Goal: Task Accomplishment & Management: Use online tool/utility

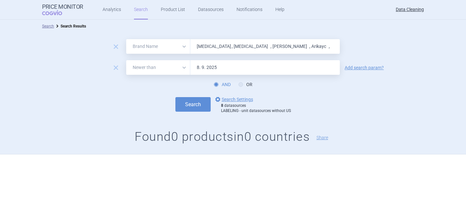
select select "brandName"
select select "newerThan"
click at [214, 50] on input "COVID , COVID , Trixeo , Arikayc ," at bounding box center [265, 46] width 150 height 15
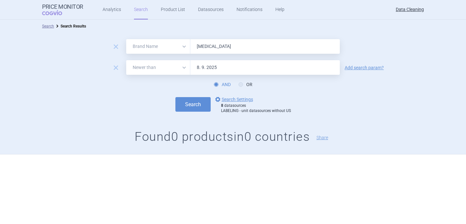
type input "[MEDICAL_DATA]"
click at [121, 68] on div "remove" at bounding box center [116, 68] width 18 height 10
click at [115, 68] on span "remove" at bounding box center [115, 67] width 9 height 9
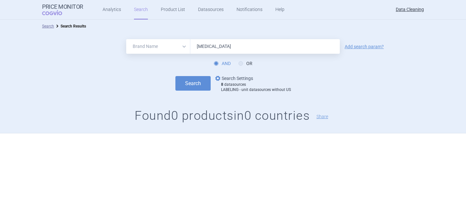
click at [247, 77] on link "options Search Settings" at bounding box center [233, 78] width 39 height 8
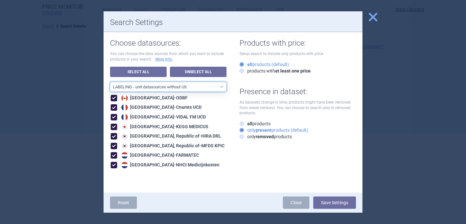
click at [192, 84] on select "All data sources LABELING - unit datasources without US LABELING - nonunit data…" at bounding box center [168, 87] width 117 height 10
select select "df38670d-62bb-4aa9-aeea-790e65b9b508"
click at [110, 82] on select "All data sources LABELING - unit datasources without US LABELING - nonunit data…" at bounding box center [168, 87] width 117 height 10
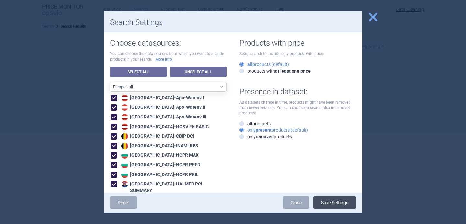
click at [343, 203] on button "Save Settings" at bounding box center [334, 202] width 43 height 12
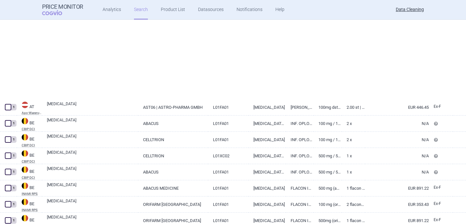
select select "brandName"
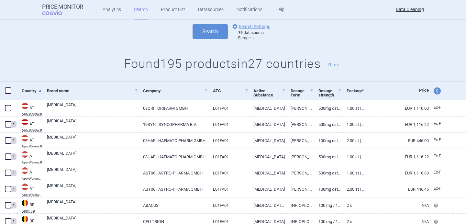
scroll to position [49, 0]
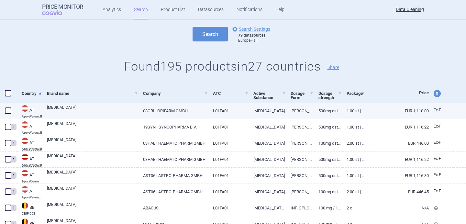
click at [123, 110] on link "[MEDICAL_DATA]" at bounding box center [92, 111] width 91 height 12
select select "EUR"
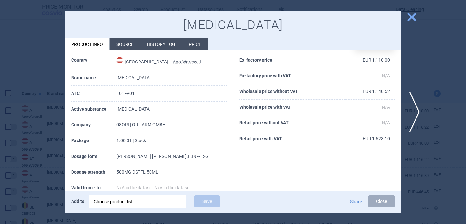
scroll to position [50, 0]
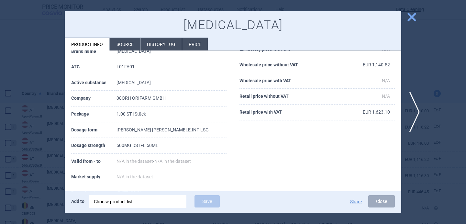
click at [131, 199] on div "Choose product list" at bounding box center [138, 201] width 88 height 13
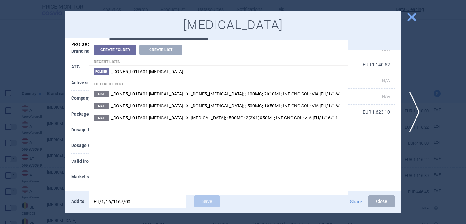
drag, startPoint x: 135, startPoint y: 205, endPoint x: 85, endPoint y: 204, distance: 50.5
click at [85, 204] on div "Add to EU/1/16/1167/00 Save" at bounding box center [168, 202] width 194 height 14
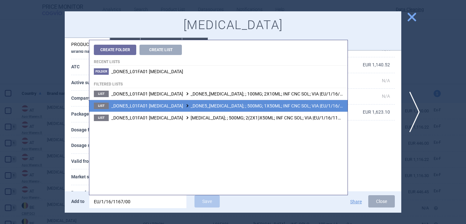
type input "EU/1/16/1167/00"
click at [255, 105] on span "_DONE5_L01FA01 RITUXIMAB _DONE5_TRUXIMA; ; 500MG; 1X50ML; INF CNC SOL; VIA |EU/…" at bounding box center [235, 105] width 249 height 5
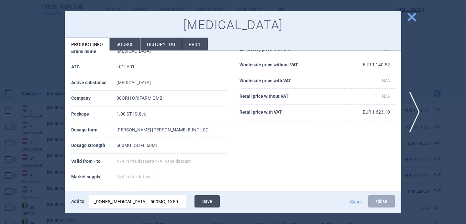
click at [210, 201] on button "Save" at bounding box center [207, 201] width 25 height 12
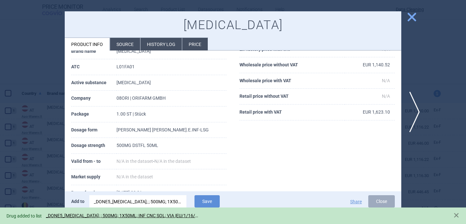
click at [54, 172] on div at bounding box center [233, 112] width 466 height 224
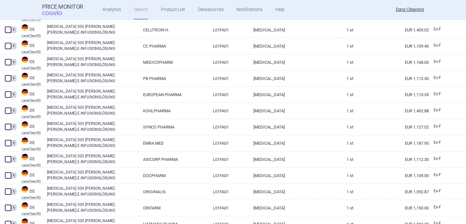
scroll to position [1568, 0]
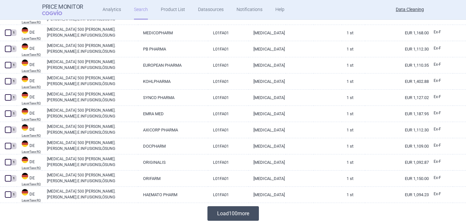
click at [225, 215] on button "Load 100 more" at bounding box center [232, 213] width 51 height 15
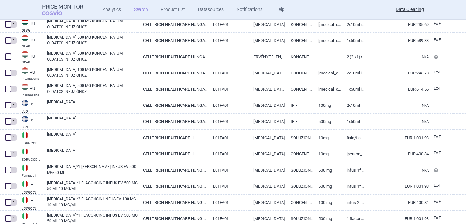
scroll to position [2347, 0]
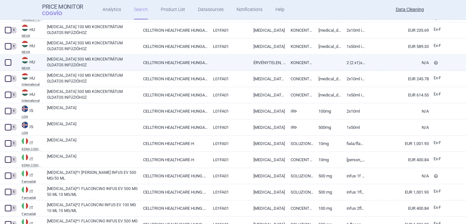
click at [91, 66] on link "[MEDICAL_DATA] 500 MG KONCENTRÁTUM OLDATOS INFÚZIÓHOZ" at bounding box center [92, 62] width 91 height 12
select select "EUR"
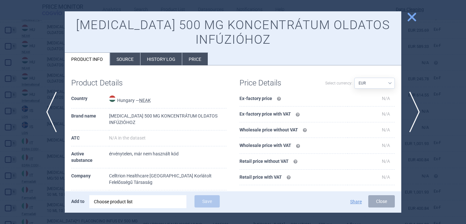
click at [137, 201] on div "Choose product list" at bounding box center [138, 201] width 88 height 13
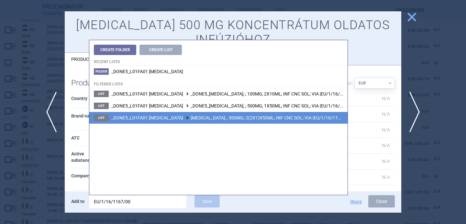
type input "EU/1/16/1167/00"
click at [241, 117] on span "_DONE5_L01FA01 RITUXIMAB TRUXIMA; ; 500MG; 2(2X1)X50ML; INF CNC SOL; VIA |EU/1/…" at bounding box center [231, 117] width 241 height 5
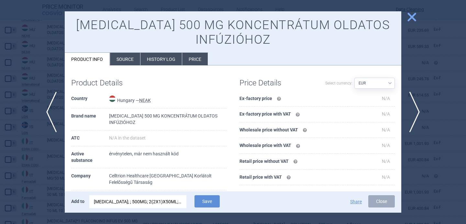
scroll to position [28, 0]
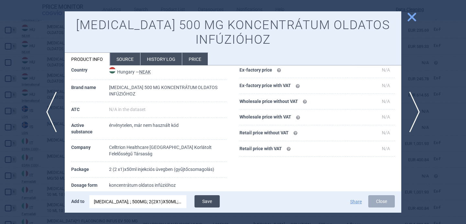
click at [209, 205] on button "Save" at bounding box center [207, 201] width 25 height 12
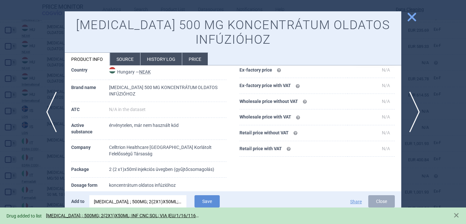
click at [18, 152] on div at bounding box center [233, 112] width 466 height 224
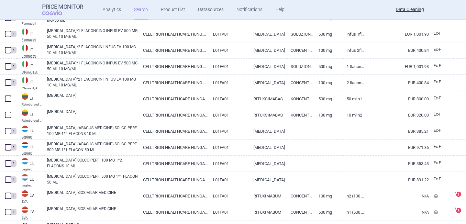
scroll to position [2534, 0]
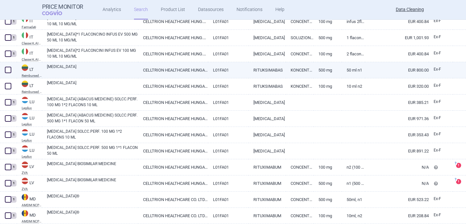
click at [63, 69] on link "[MEDICAL_DATA]" at bounding box center [92, 70] width 91 height 12
select select "EUR"
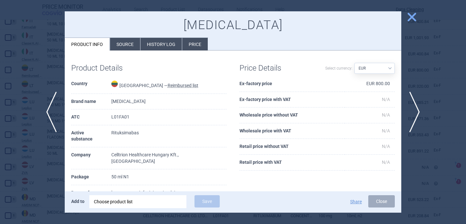
click at [134, 204] on div "Choose product list" at bounding box center [138, 201] width 88 height 13
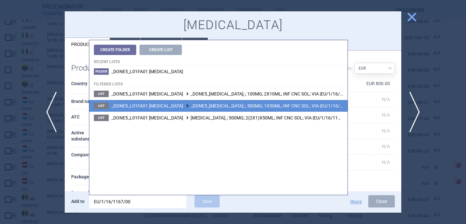
type input "EU/1/16/1167/00"
click at [212, 107] on span "_DONE5_L01FA01 RITUXIMAB _DONE5_TRUXIMA; ; 500MG; 1X50ML; INF CNC SOL; VIA |EU/…" at bounding box center [235, 105] width 249 height 5
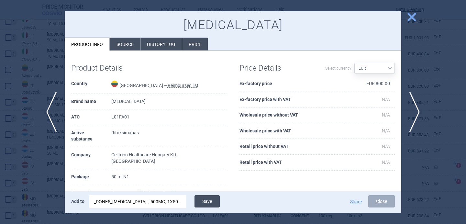
click at [212, 201] on button "Save" at bounding box center [207, 201] width 25 height 12
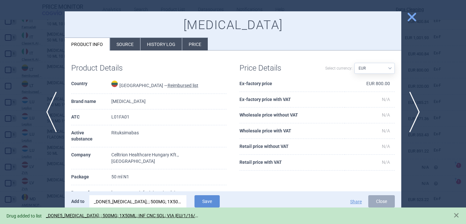
click at [56, 169] on div at bounding box center [233, 112] width 466 height 224
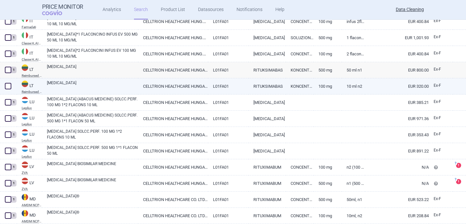
click at [98, 87] on link "TRUXIMA" at bounding box center [92, 86] width 91 height 12
select select "EUR"
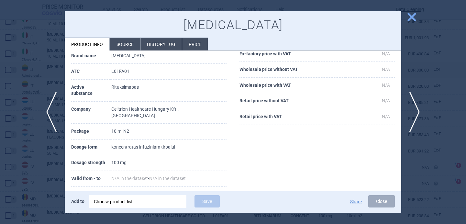
scroll to position [46, 0]
click at [124, 201] on div "Choose product list" at bounding box center [138, 201] width 88 height 13
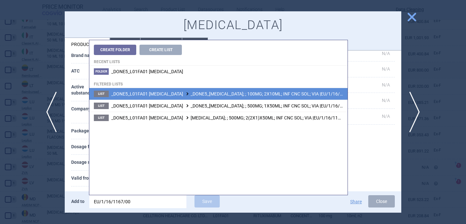
type input "EU/1/16/1167/00"
click at [207, 97] on li "List _DONE5_L01FA01 RITUXIMAB _DONE5_TRUXIMA; ; 100MG; 2X10ML; INF CNC SOL; VIA…" at bounding box center [218, 94] width 258 height 12
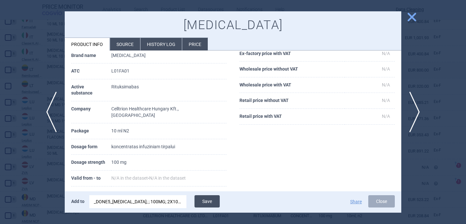
click at [210, 198] on button "Save" at bounding box center [207, 201] width 25 height 12
click at [53, 146] on div at bounding box center [233, 112] width 466 height 224
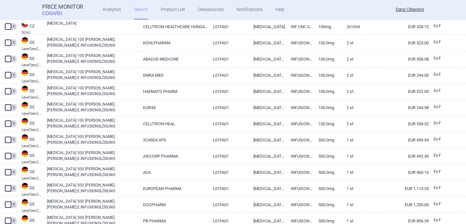
scroll to position [146, 0]
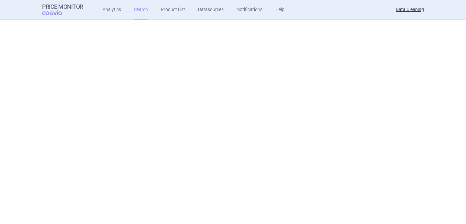
select select "brandName"
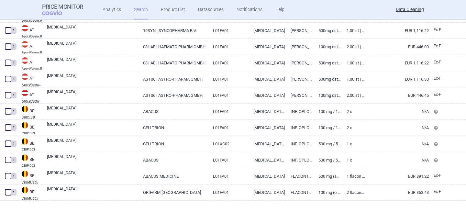
scroll to position [0, 0]
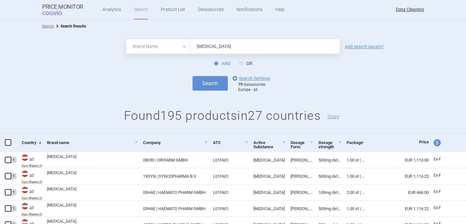
click at [234, 48] on input "Truxima" at bounding box center [265, 46] width 150 height 15
paste input "Alecens"
type input "Alecensa"
click at [193, 76] on button "Search" at bounding box center [210, 83] width 35 height 15
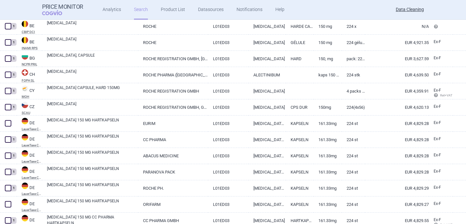
scroll to position [261, 0]
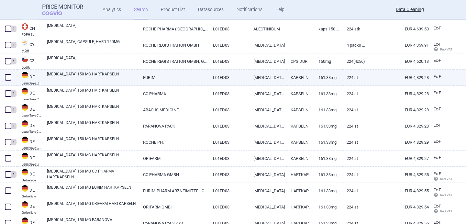
click at [6, 77] on span at bounding box center [8, 77] width 6 height 6
checkbox input "true"
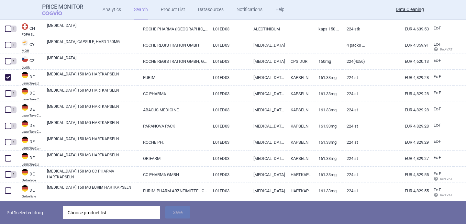
click at [94, 212] on div "Choose product list" at bounding box center [112, 212] width 88 height 13
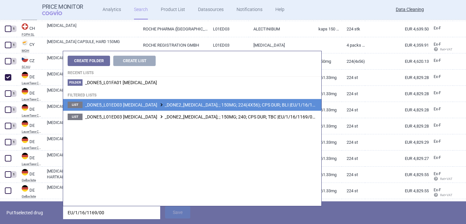
type input "EU/1/16/1169/00"
click at [206, 107] on li "List _DONE5_L01ED03 ALECTINIB _DONE2_ALECENSA; ; 150MG; 224(4X56); CPS DUR; BLI…" at bounding box center [192, 105] width 258 height 12
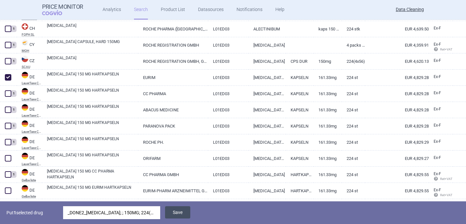
click at [178, 213] on button "Save" at bounding box center [177, 212] width 25 height 12
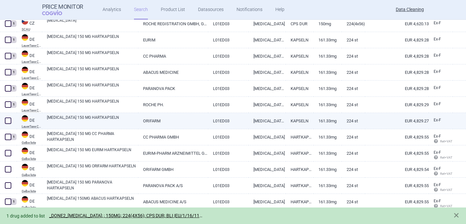
scroll to position [299, 0]
click at [6, 121] on span at bounding box center [8, 120] width 6 height 6
checkbox input "true"
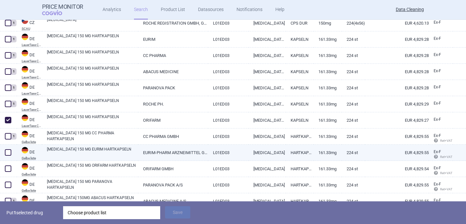
click at [10, 151] on span at bounding box center [8, 152] width 6 height 6
checkbox input "true"
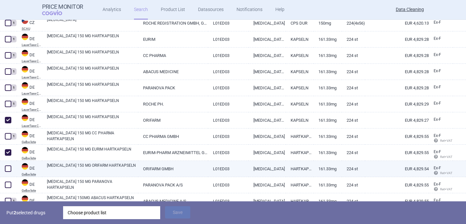
click at [8, 168] on span at bounding box center [8, 168] width 6 height 6
checkbox input "true"
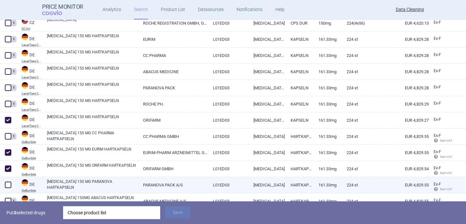
click at [7, 184] on span at bounding box center [8, 185] width 6 height 6
checkbox input "true"
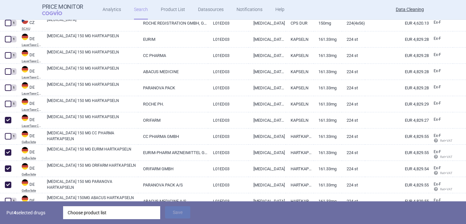
click at [91, 211] on div "Choose product list" at bounding box center [112, 212] width 88 height 13
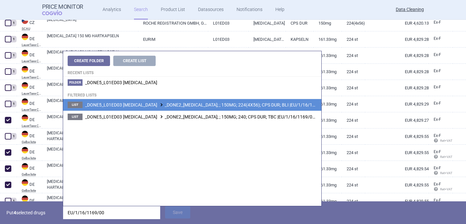
type input "EU/1/16/1169/00"
click at [187, 105] on span "_DONE5_L01ED03 ALECTINIB _DONE2_ALECENSA; ; 150MG; 224(4X56); CPS DUR; BLI |EU/…" at bounding box center [207, 104] width 245 height 5
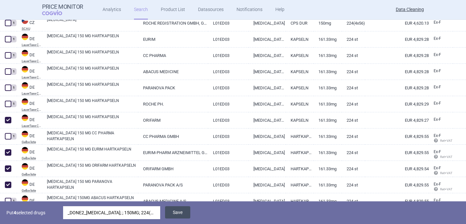
click at [182, 212] on button "Save" at bounding box center [177, 212] width 25 height 12
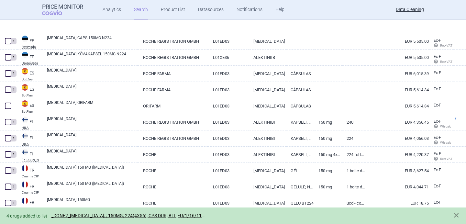
scroll to position [629, 0]
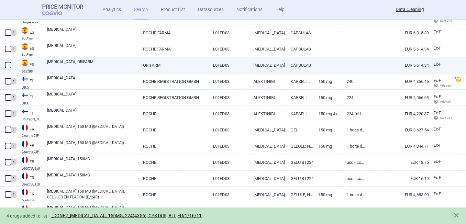
click at [96, 67] on link "ALECENSA ORIFARM" at bounding box center [92, 65] width 91 height 12
select select "EUR"
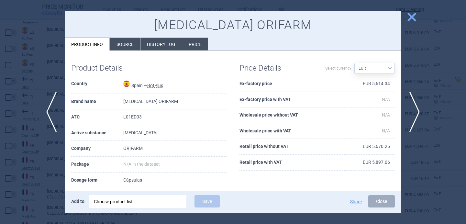
click at [126, 42] on li "Source" at bounding box center [125, 44] width 30 height 13
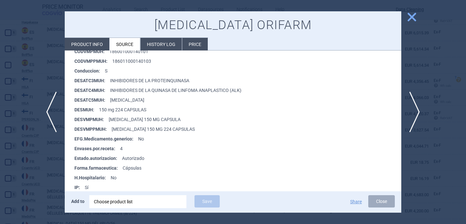
scroll to position [162, 0]
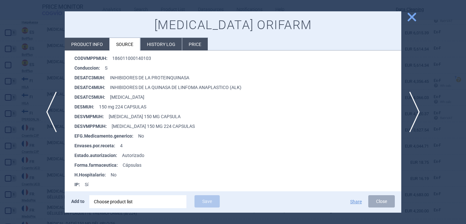
click at [143, 199] on div "Choose product list" at bounding box center [138, 201] width 88 height 13
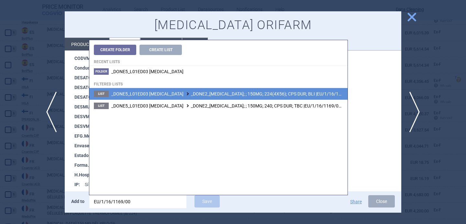
type input "EU/1/16/1169/00"
click at [229, 96] on li "List _DONE5_L01ED03 ALECTINIB _DONE2_ALECENSA; ; 150MG; 224(4X56); CPS DUR; BLI…" at bounding box center [218, 94] width 258 height 12
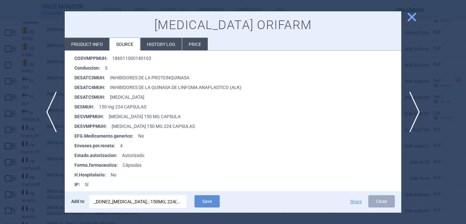
click at [211, 208] on span "Save" at bounding box center [207, 206] width 32 height 6
click at [212, 203] on button "Save" at bounding box center [207, 201] width 25 height 12
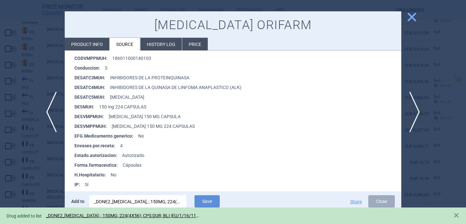
click at [38, 171] on div at bounding box center [233, 112] width 466 height 224
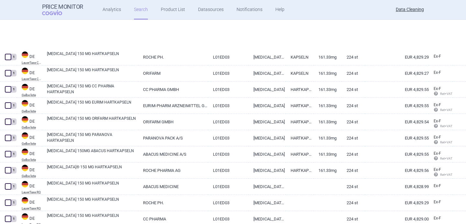
scroll to position [80, 0]
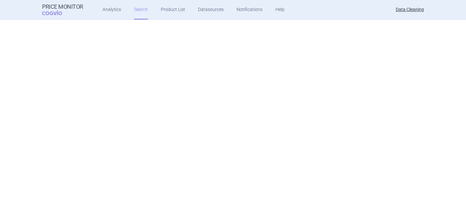
select select "brandName"
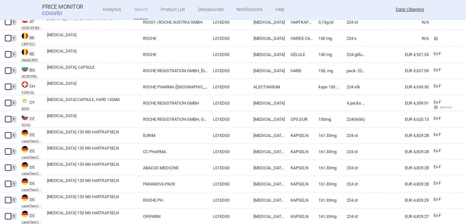
scroll to position [189, 0]
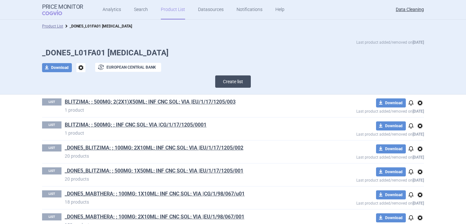
click at [226, 84] on button "Create list" at bounding box center [233, 81] width 36 height 12
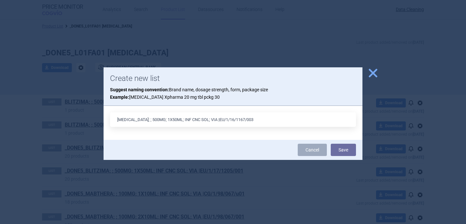
click at [157, 121] on input "TRUXIMA; ; 500MG; 1X50ML; INF CNC SOL; VIA |EU/1/16/1167/003" at bounding box center [233, 119] width 246 height 15
type input "[MEDICAL_DATA]; ; 500MG; 2(2X1)X50ML; INF CNC SOL; VIA |EU/1/16/1167/003"
click at [348, 152] on button "Save" at bounding box center [343, 150] width 25 height 12
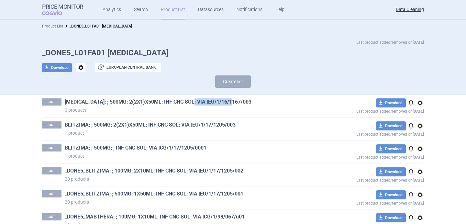
drag, startPoint x: 245, startPoint y: 102, endPoint x: 193, endPoint y: 102, distance: 52.4
click at [193, 102] on h1 "TRUXIMA; ; 500MG; 2(2X1)X50ML; INF CNC SOL; VIA |EU/1/16/1167/003" at bounding box center [187, 102] width 245 height 8
copy link "EU/1/16/1167/003"
click at [298, 96] on div "LIST TRUXIMA; ; 500MG; 2(2X1)X50ML; INF CNC SOL; VIA |EU/1/16/1167/003 0 produc…" at bounding box center [233, 106] width 382 height 23
click at [302, 63] on div "download Download options exchange European Central Bank" at bounding box center [233, 67] width 382 height 9
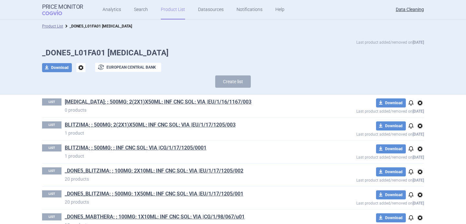
click at [253, 98] on h1 "TRUXIMA; ; 500MG; 2(2X1)X50ML; INF CNC SOL; VIA |EU/1/16/1167/003" at bounding box center [187, 102] width 245 height 8
click at [248, 104] on h1 "TRUXIMA; ; 500MG; 2(2X1)X50ML; INF CNC SOL; VIA |EU/1/16/1167/003" at bounding box center [187, 102] width 245 height 8
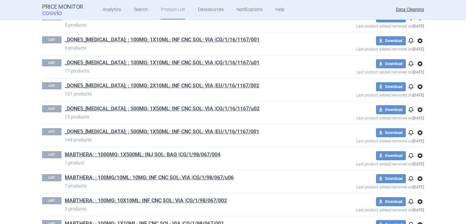
scroll to position [649, 0]
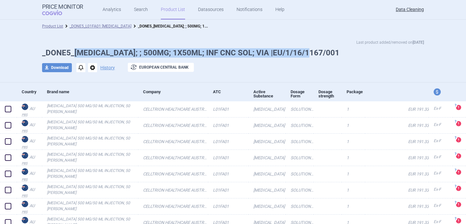
drag, startPoint x: 315, startPoint y: 51, endPoint x: 75, endPoint y: 53, distance: 240.2
click at [75, 53] on h1 "_DONE5_[MEDICAL_DATA]; ; 500MG; 1X50ML; INF CNC SOL; VIA |EU/1/16/1167/001" at bounding box center [233, 52] width 382 height 9
copy h1 "TRUXIMA; ; 500MG; 1X50ML; INF CNC SOL; VIA |EU/1/16/1167/001"
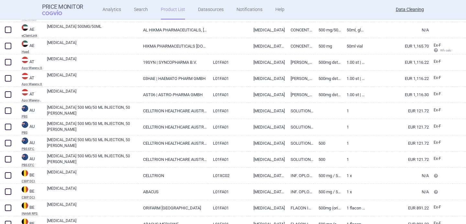
scroll to position [470, 0]
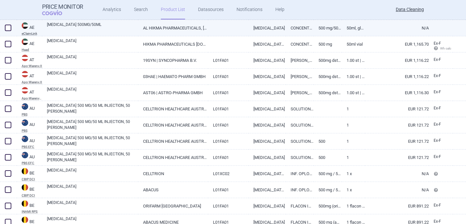
click at [95, 27] on link "TRUXIMA 500MG/50ML" at bounding box center [92, 28] width 91 height 12
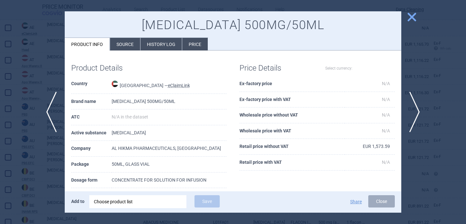
select select "EUR"
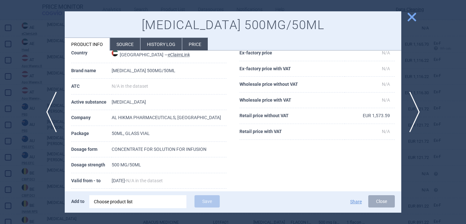
scroll to position [34, 0]
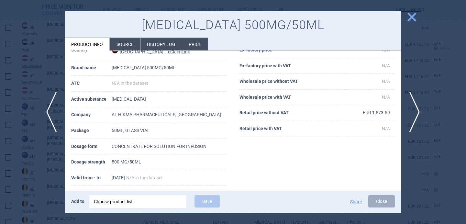
click at [48, 169] on div at bounding box center [233, 112] width 466 height 224
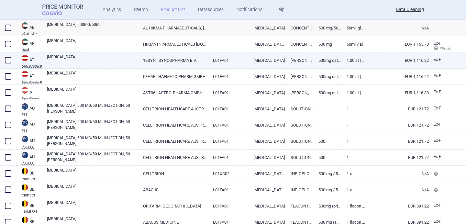
click at [109, 64] on link "[MEDICAL_DATA]" at bounding box center [92, 60] width 91 height 12
select select "EUR"
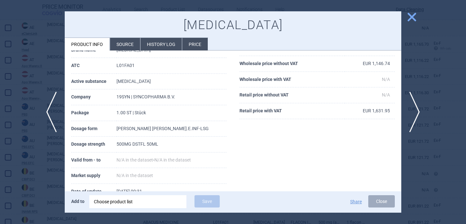
scroll to position [62, 0]
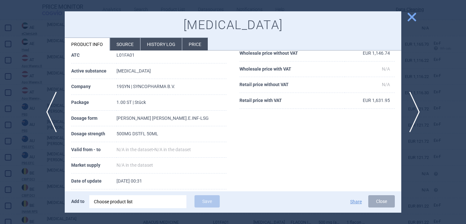
click at [40, 164] on div at bounding box center [233, 112] width 466 height 224
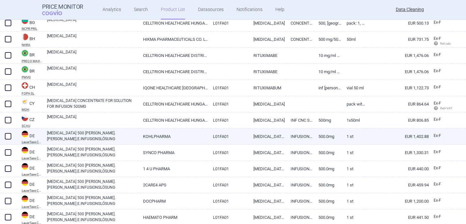
scroll to position [703, 0]
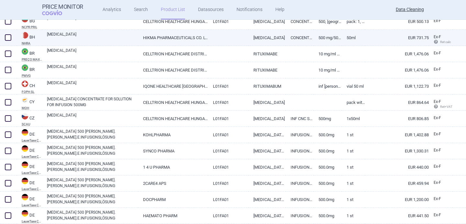
click at [130, 35] on link "[MEDICAL_DATA]" at bounding box center [92, 37] width 91 height 12
select select "EUR"
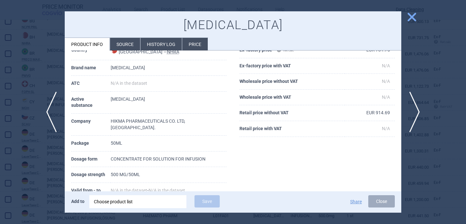
scroll to position [47, 0]
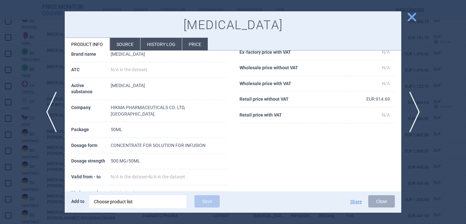
click at [40, 178] on div at bounding box center [233, 112] width 466 height 224
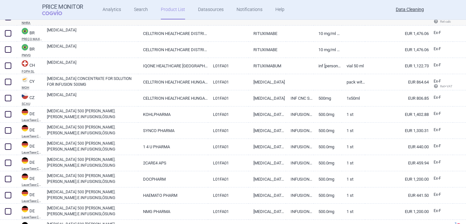
scroll to position [726, 0]
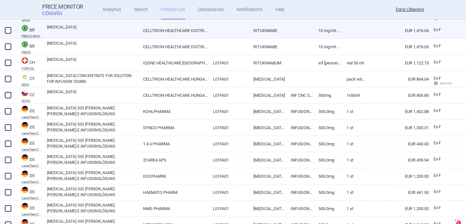
click at [119, 30] on link "TRUXIMA" at bounding box center [92, 30] width 91 height 12
select select "EUR"
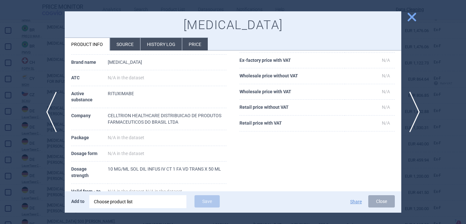
scroll to position [91, 0]
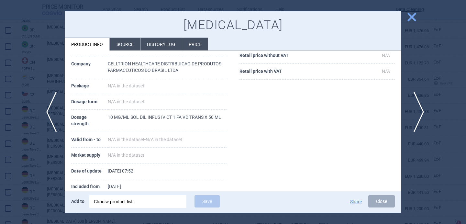
click at [420, 110] on span "next" at bounding box center [416, 112] width 15 height 41
click at [36, 194] on div at bounding box center [233, 112] width 466 height 224
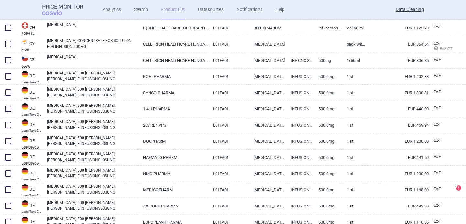
scroll to position [761, 0]
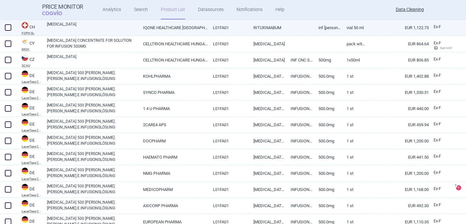
click at [114, 27] on link "TRUXIMA" at bounding box center [92, 27] width 91 height 12
select select "EUR"
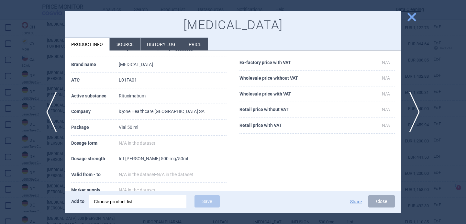
scroll to position [38, 0]
click at [29, 187] on div at bounding box center [233, 112] width 466 height 224
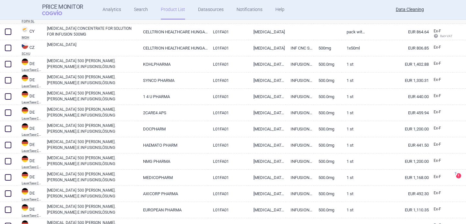
scroll to position [775, 0]
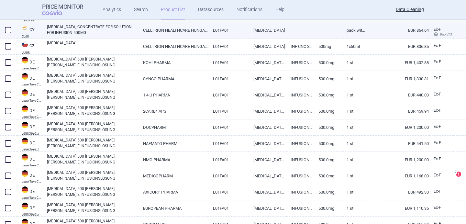
click at [119, 30] on link "TRUXIMA CONCENTRATE FOR SOLUTION FOR INFUSION 500MG" at bounding box center [92, 30] width 91 height 12
select select "EUR"
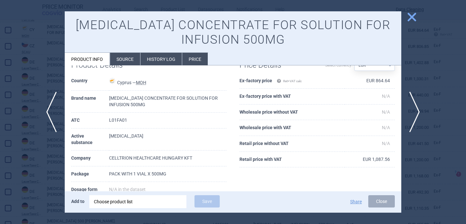
scroll to position [24, 0]
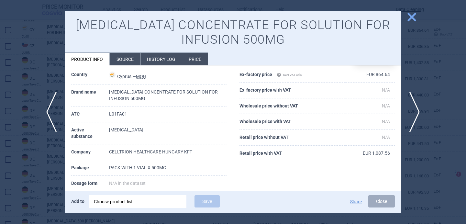
click at [53, 175] on div at bounding box center [233, 112] width 466 height 224
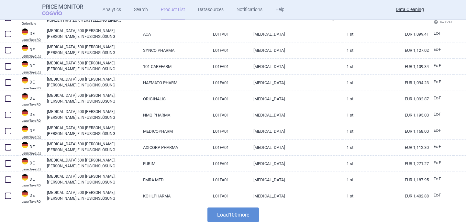
scroll to position [1517, 0]
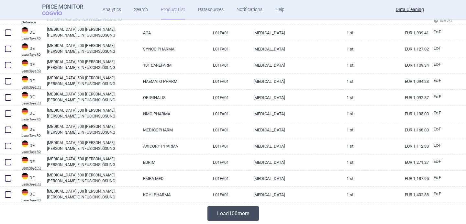
click at [229, 219] on button "Load 100 more" at bounding box center [232, 213] width 51 height 15
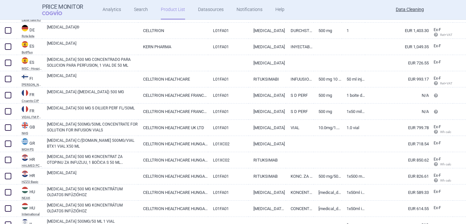
scroll to position [1845, 0]
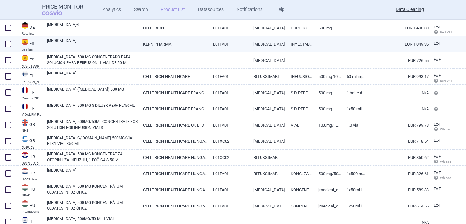
click at [92, 43] on link "TRUXIMA" at bounding box center [92, 44] width 91 height 12
select select "EUR"
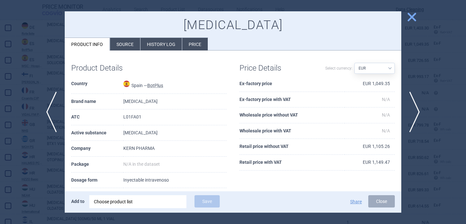
click at [119, 48] on li "Source" at bounding box center [125, 44] width 30 height 13
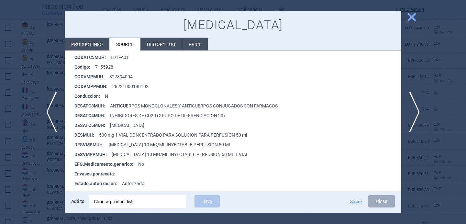
scroll to position [145, 0]
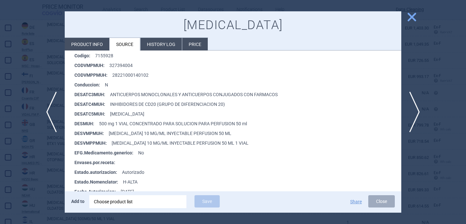
click at [43, 182] on div at bounding box center [233, 112] width 466 height 224
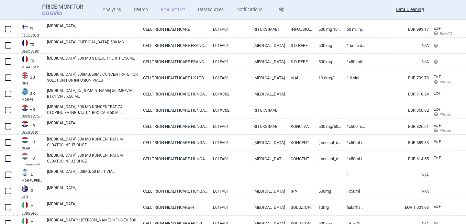
scroll to position [1894, 0]
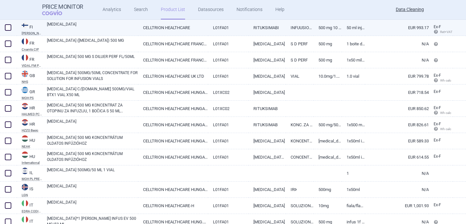
click at [104, 30] on link "TRUXIMA" at bounding box center [92, 27] width 91 height 12
select select "EUR"
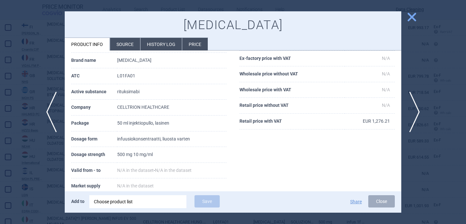
scroll to position [51, 0]
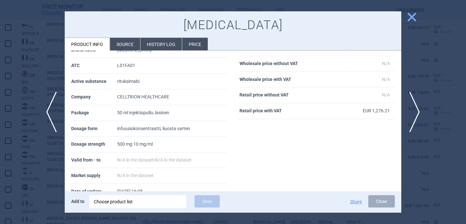
click at [47, 175] on div at bounding box center [233, 112] width 466 height 224
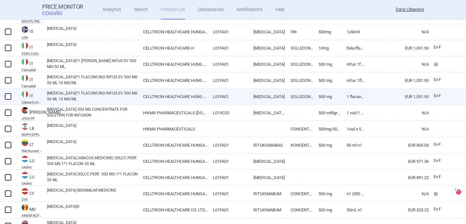
scroll to position [2054, 0]
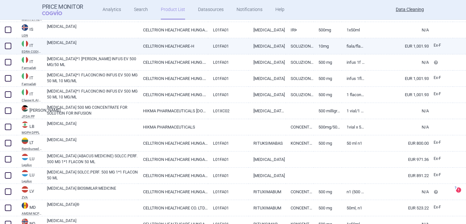
click at [109, 49] on link "TRUXIMA" at bounding box center [92, 46] width 91 height 12
select select "EUR"
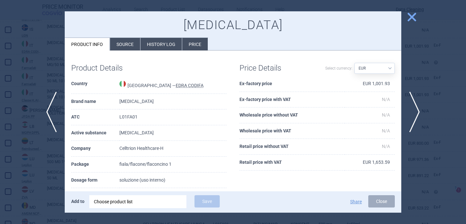
click at [121, 42] on li "Source" at bounding box center [125, 44] width 30 height 13
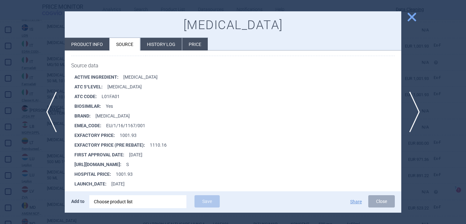
scroll to position [86, 0]
click at [40, 184] on div at bounding box center [233, 112] width 466 height 224
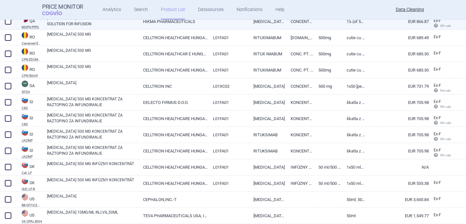
scroll to position [2324, 0]
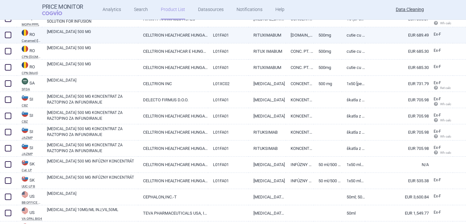
click at [105, 33] on link "TRUXIMA 500 MG" at bounding box center [92, 35] width 91 height 12
select select "EUR"
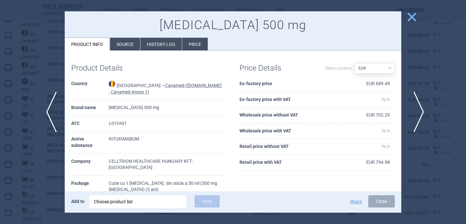
click at [413, 115] on span "next" at bounding box center [416, 112] width 15 height 41
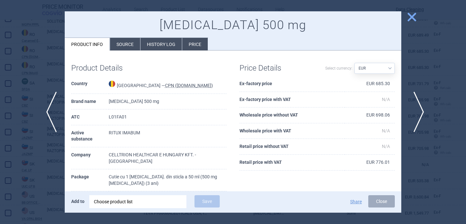
click at [413, 115] on span "next" at bounding box center [416, 112] width 15 height 41
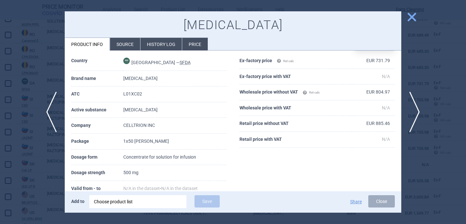
scroll to position [24, 0]
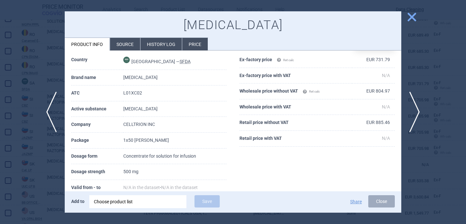
click at [431, 157] on div at bounding box center [233, 112] width 466 height 224
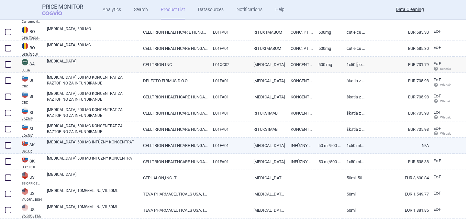
scroll to position [2358, 0]
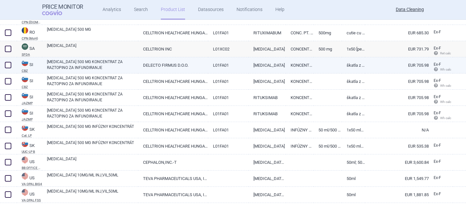
click at [135, 66] on link "TRUXIMA 500 MG KONCENTRAT ZA RAZTOPINO ZA INFUNDIRANJE" at bounding box center [92, 65] width 91 height 12
select select "EUR"
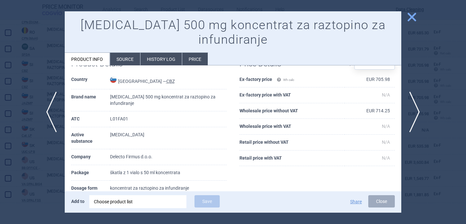
scroll to position [31, 0]
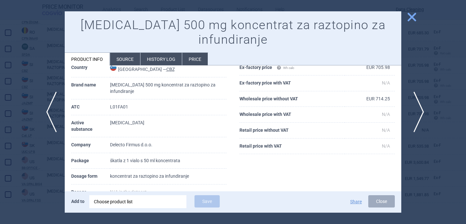
click at [415, 107] on span "next" at bounding box center [416, 112] width 15 height 41
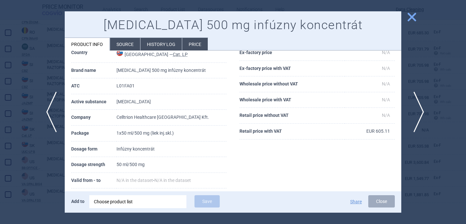
click at [419, 108] on span "next" at bounding box center [416, 112] width 15 height 41
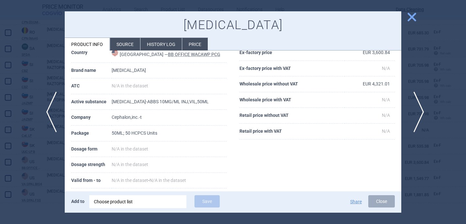
click at [419, 108] on span "next" at bounding box center [416, 112] width 15 height 41
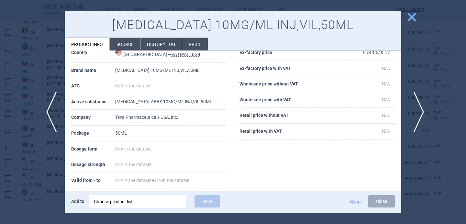
click at [419, 108] on span "next" at bounding box center [416, 112] width 15 height 41
click at [419, 115] on div at bounding box center [233, 112] width 466 height 224
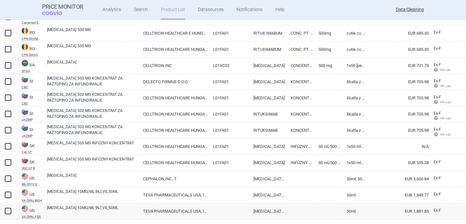
scroll to position [2358, 0]
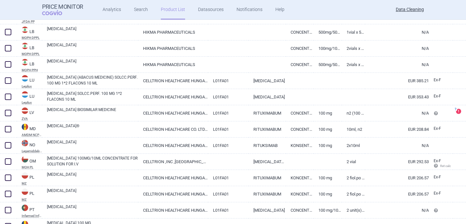
scroll to position [1344, 0]
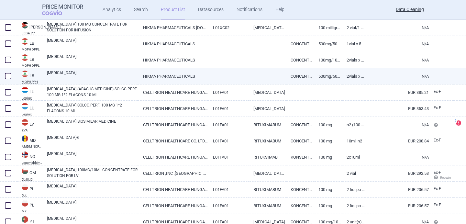
click at [138, 76] on link "[MEDICAL_DATA]" at bounding box center [92, 76] width 91 height 12
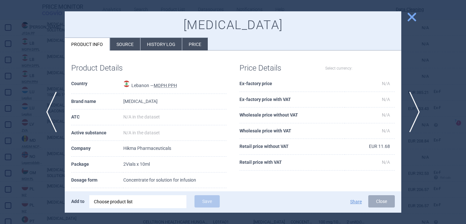
select select "EUR"
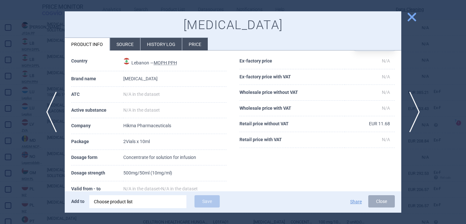
scroll to position [45, 0]
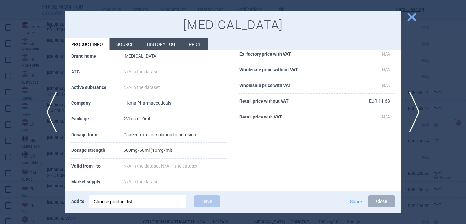
click at [48, 168] on div at bounding box center [233, 112] width 466 height 224
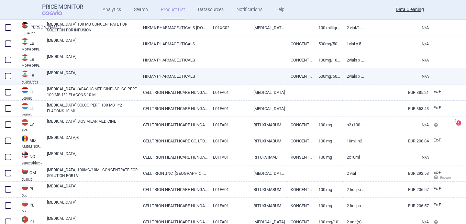
click at [7, 76] on span at bounding box center [8, 76] width 6 height 6
checkbox input "true"
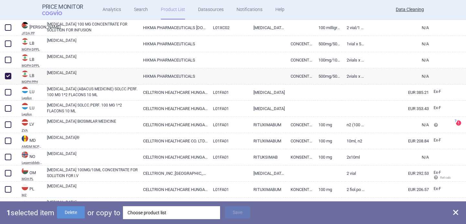
click at [186, 216] on div "Choose product list" at bounding box center [172, 212] width 88 height 13
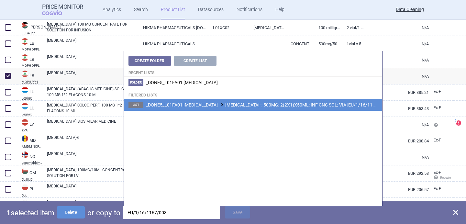
type input "EU/1/16/1167/003"
click at [258, 107] on span "_DONE5_L01FA01 RITUXIMAB TRUXIMA; ; 500MG; 2(2X1)X50ML; INF CNC SOL; VIA |EU/1/…" at bounding box center [266, 104] width 241 height 5
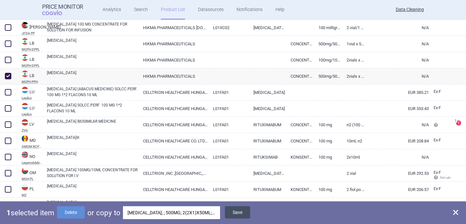
click at [241, 212] on button "Save" at bounding box center [237, 212] width 25 height 12
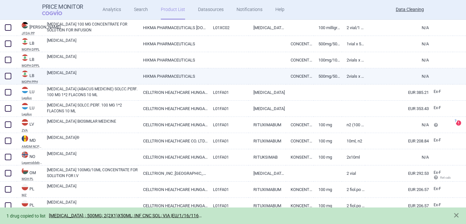
click at [10, 77] on span at bounding box center [8, 76] width 6 height 6
checkbox input "true"
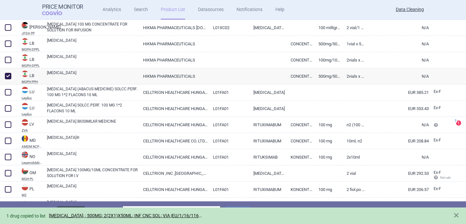
click at [73, 207] on button "Delete" at bounding box center [71, 212] width 28 height 12
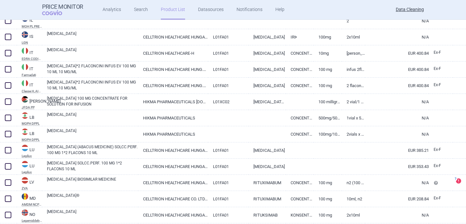
scroll to position [1258, 0]
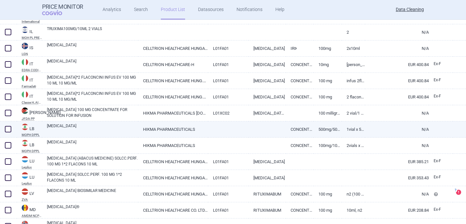
click at [98, 130] on link "[MEDICAL_DATA]" at bounding box center [92, 129] width 91 height 12
select select "EUR"
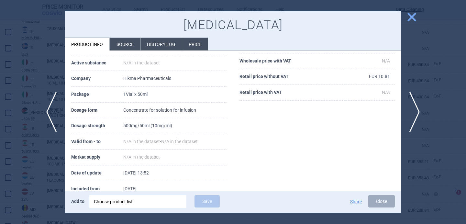
scroll to position [74, 0]
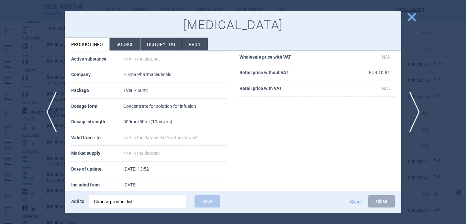
click at [159, 199] on div "Choose product list" at bounding box center [138, 201] width 88 height 13
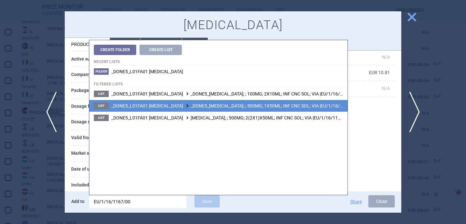
type input "EU/1/16/1167/00"
click at [245, 105] on span "_DONE5_L01FA01 RITUXIMAB _DONE5_TRUXIMA; ; 500MG; 1X50ML; INF CNC SOL; VIA |EU/…" at bounding box center [235, 105] width 249 height 5
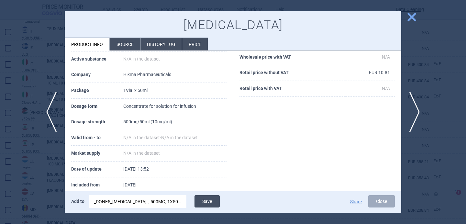
click at [214, 201] on button "Save" at bounding box center [207, 201] width 25 height 12
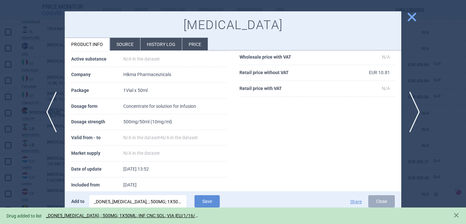
click at [48, 178] on div at bounding box center [233, 112] width 466 height 224
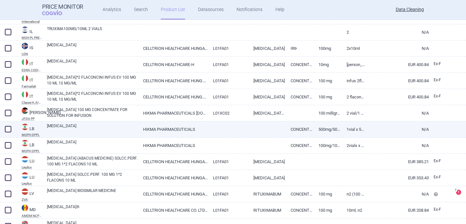
click at [8, 132] on span at bounding box center [8, 129] width 6 height 6
checkbox input "true"
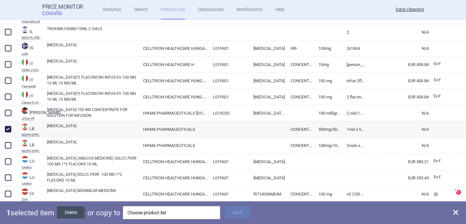
click at [81, 213] on button "Delete" at bounding box center [71, 212] width 28 height 12
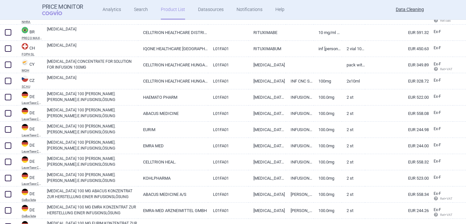
scroll to position [695, 0]
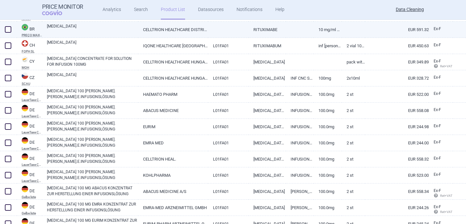
click at [137, 32] on link "[MEDICAL_DATA]" at bounding box center [92, 29] width 91 height 12
select select "EUR"
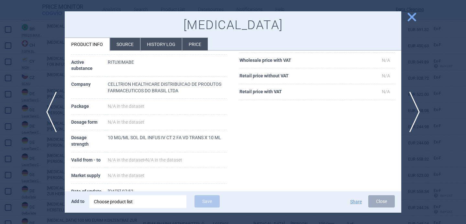
scroll to position [71, 0]
click at [35, 173] on div at bounding box center [233, 112] width 466 height 224
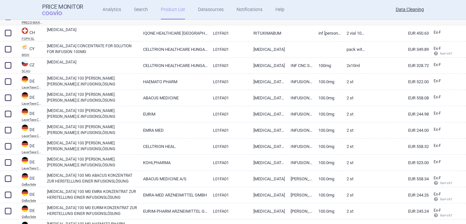
scroll to position [709, 0]
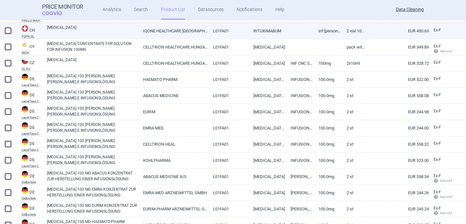
click at [108, 33] on link "[MEDICAL_DATA]" at bounding box center [92, 31] width 91 height 12
select select "EUR"
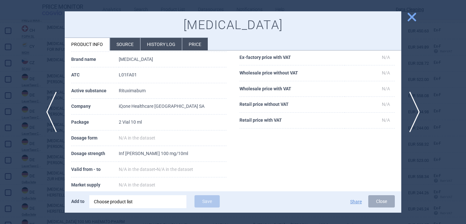
scroll to position [43, 0]
click at [27, 196] on div at bounding box center [233, 112] width 466 height 224
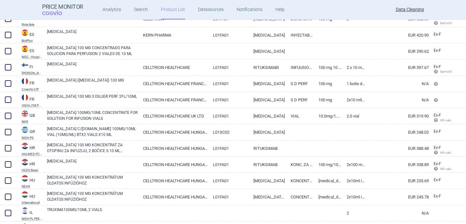
scroll to position [1081, 0]
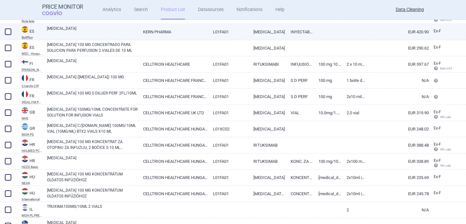
click at [115, 33] on link "[MEDICAL_DATA]" at bounding box center [92, 32] width 91 height 12
select select "EUR"
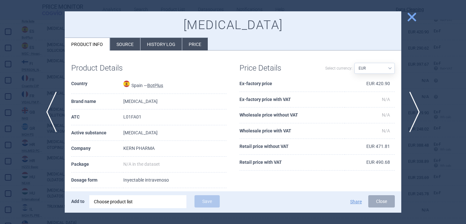
click at [133, 48] on li "Source" at bounding box center [125, 44] width 30 height 13
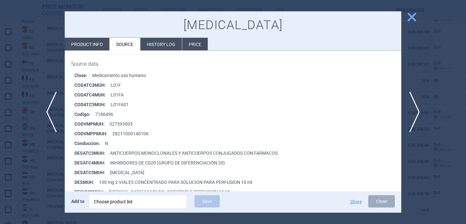
scroll to position [111, 0]
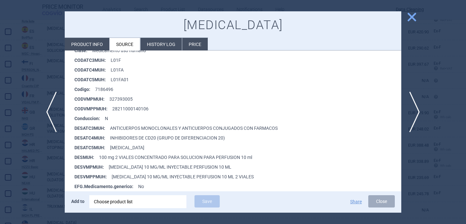
click at [39, 186] on div at bounding box center [233, 112] width 466 height 224
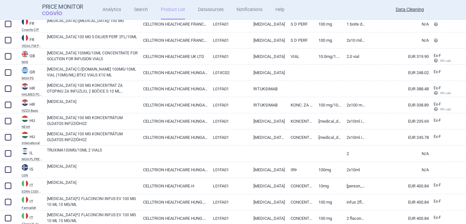
scroll to position [1130, 0]
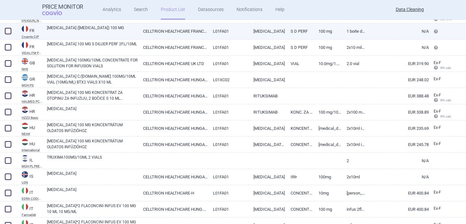
click at [108, 32] on link "TRUXIMA (RITUXIMAB) 100 MG" at bounding box center [92, 31] width 91 height 12
select select "EUR"
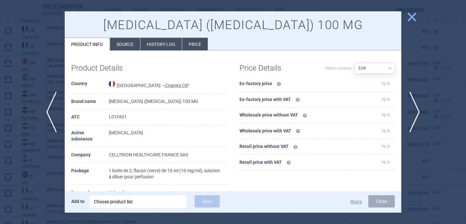
click at [50, 151] on div at bounding box center [233, 112] width 466 height 224
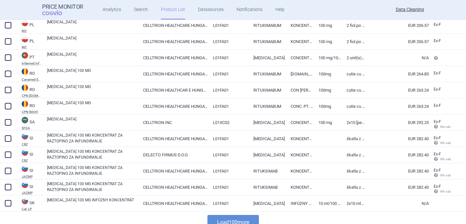
scroll to position [1481, 0]
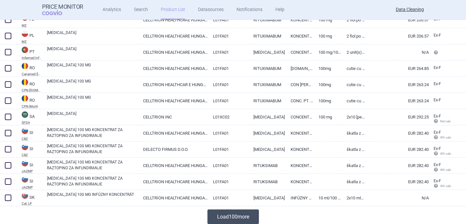
click at [224, 215] on button "Load 100 more" at bounding box center [232, 216] width 51 height 15
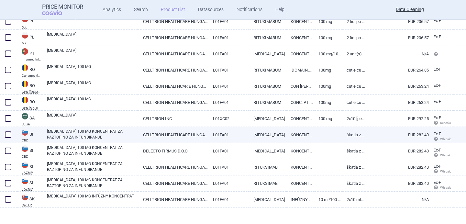
click at [217, 134] on link "L01FA01" at bounding box center [228, 135] width 40 height 16
select select "EUR"
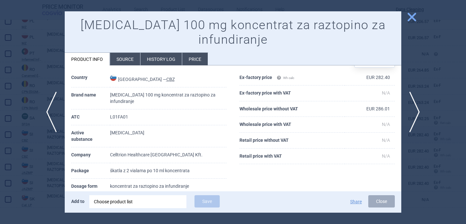
scroll to position [28, 0]
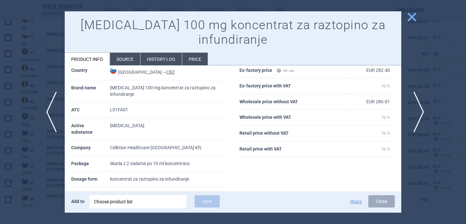
click at [417, 109] on span "next" at bounding box center [416, 112] width 15 height 41
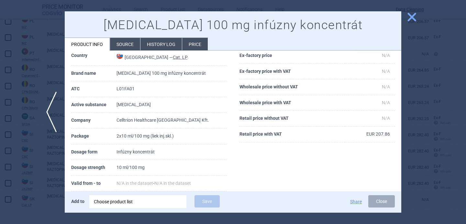
click at [417, 107] on div at bounding box center [233, 112] width 466 height 224
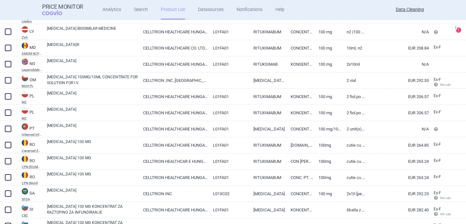
scroll to position [1388, 0]
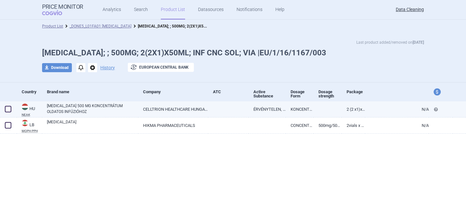
click at [110, 111] on link "[MEDICAL_DATA] 500 MG KONCENTRÁTUM OLDATOS INFÚZIÓHOZ" at bounding box center [92, 109] width 91 height 12
select select "EUR"
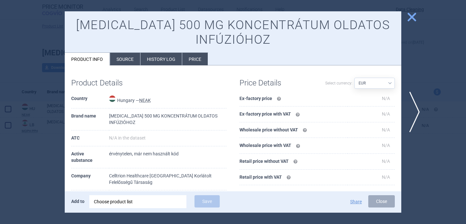
click at [131, 63] on li "Source" at bounding box center [125, 59] width 30 height 13
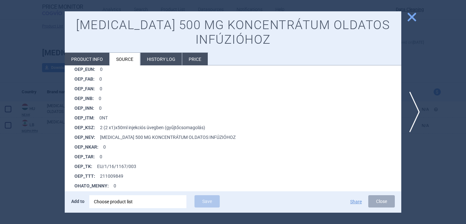
scroll to position [486, 0]
click at [32, 183] on div at bounding box center [233, 112] width 466 height 224
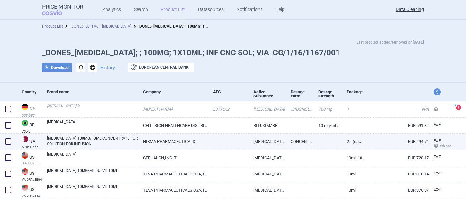
click at [110, 140] on link "[MEDICAL_DATA] 100MG/10ML CONCENTRATE FOR SOLUTION FOR INFUSION" at bounding box center [92, 141] width 91 height 12
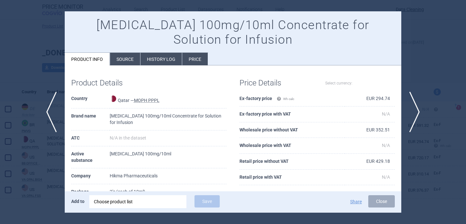
select select "EUR"
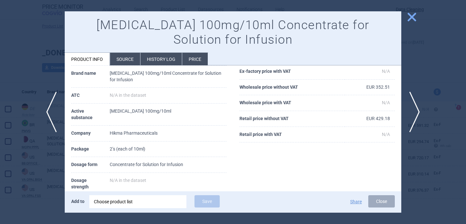
scroll to position [43, 0]
click at [148, 203] on div "Choose product list" at bounding box center [138, 201] width 88 height 13
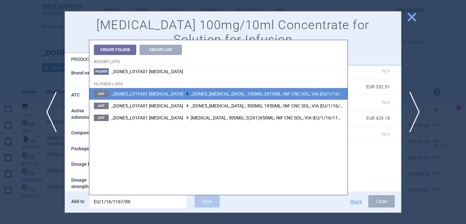
type input "EU/1/16/1167/00"
click at [221, 96] on span "_DONE5_L01FA01 [MEDICAL_DATA] _DONE5_[MEDICAL_DATA]; ; 100MG; 2X10ML; INF CNC S…" at bounding box center [235, 93] width 249 height 5
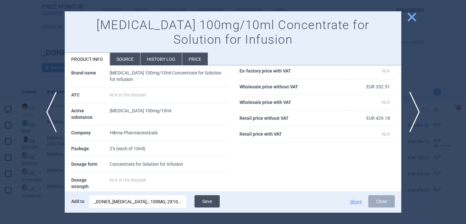
click at [211, 199] on button "Save" at bounding box center [207, 201] width 25 height 12
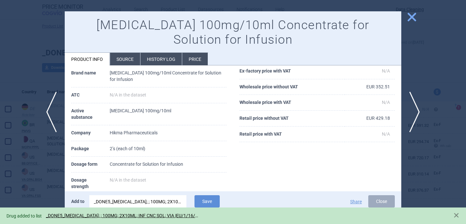
click at [39, 194] on div at bounding box center [233, 112] width 466 height 224
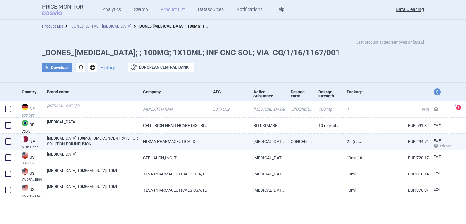
click at [8, 139] on span at bounding box center [8, 141] width 6 height 6
checkbox input "true"
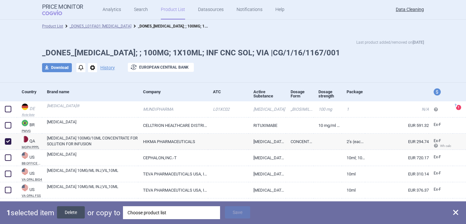
click at [80, 212] on button "Delete" at bounding box center [71, 212] width 28 height 12
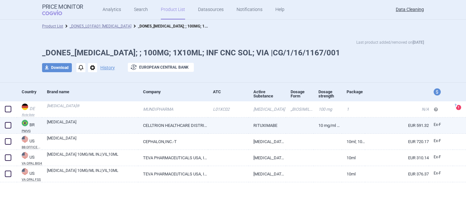
click at [152, 119] on link "CELLTRION HEALTHCARE DISTRIBUICAO DE PRODUTOS FARMACEUTICOS DO BRASIL LTDA" at bounding box center [173, 125] width 70 height 16
select select "EUR"
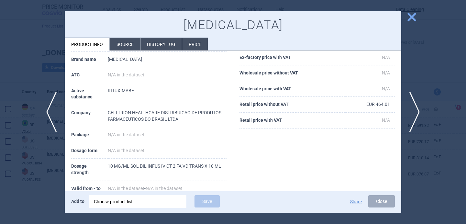
scroll to position [47, 0]
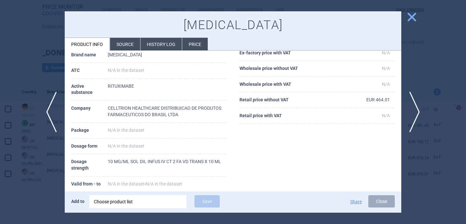
click at [142, 201] on div "Choose product list" at bounding box center [138, 201] width 88 height 13
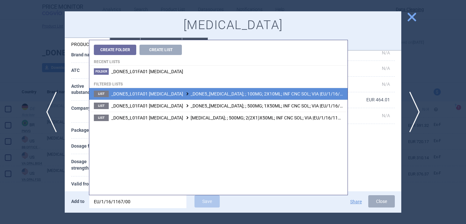
type input "EU/1/16/1167/00"
click at [197, 96] on span "_DONE5_L01FA01 [MEDICAL_DATA] _DONE5_[MEDICAL_DATA]; ; 100MG; 2X10ML; INF CNC S…" at bounding box center [235, 93] width 249 height 5
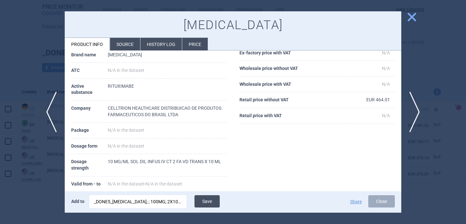
click at [211, 200] on button "Save" at bounding box center [207, 201] width 25 height 12
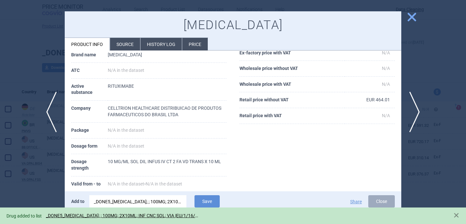
click at [37, 202] on div at bounding box center [233, 112] width 466 height 224
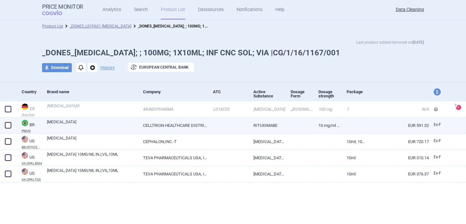
click at [7, 125] on span at bounding box center [8, 125] width 6 height 6
checkbox input "true"
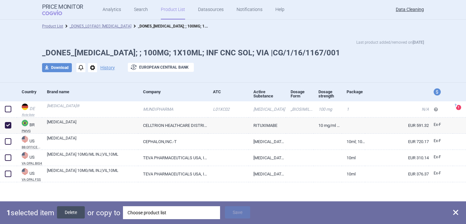
click at [74, 213] on button "Delete" at bounding box center [71, 212] width 28 height 12
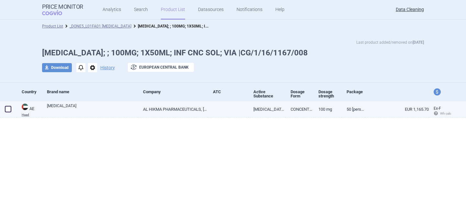
click at [90, 112] on link "[MEDICAL_DATA]" at bounding box center [92, 109] width 91 height 12
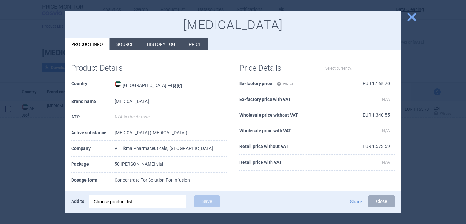
select select "EUR"
click at [128, 206] on div "Choose product list" at bounding box center [138, 201] width 88 height 13
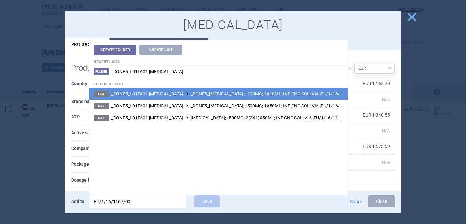
type input "EU/1/16/1167/00"
click at [212, 96] on li "List _DONE5_L01FA01 RITUXIMAB _DONE5_TRUXIMA; ; 100MG; 2X10ML; INF CNC SOL; VIA…" at bounding box center [218, 94] width 258 height 12
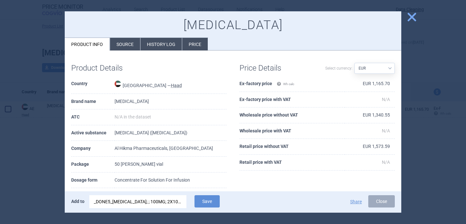
click at [46, 168] on div at bounding box center [233, 112] width 466 height 224
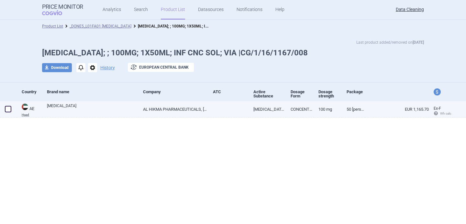
click at [136, 112] on link "TRUXIMA" at bounding box center [92, 109] width 91 height 12
select select "EUR"
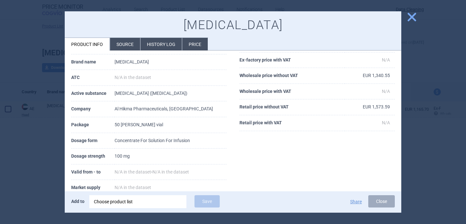
scroll to position [48, 0]
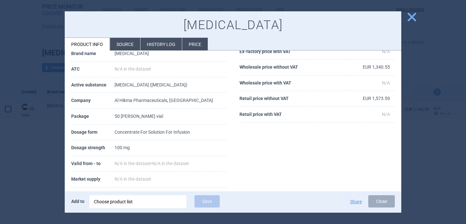
click at [27, 173] on div at bounding box center [233, 112] width 466 height 224
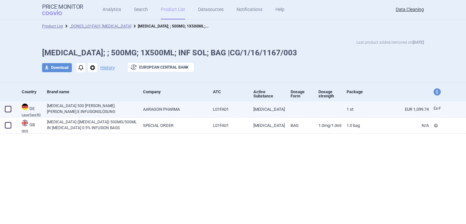
click at [105, 111] on link "[MEDICAL_DATA] 500 [PERSON_NAME].[PERSON_NAME].E.INFUSIONSLÖSUNG" at bounding box center [92, 109] width 91 height 12
select select "EUR"
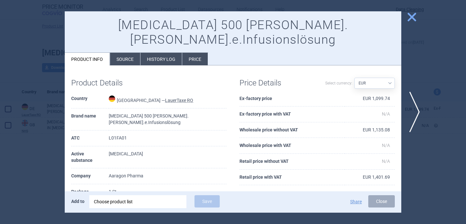
scroll to position [88, 0]
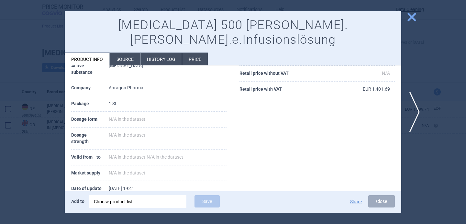
click at [131, 53] on li "Source" at bounding box center [125, 59] width 30 height 13
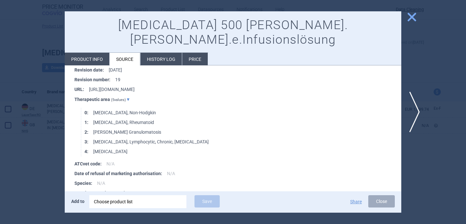
scroll to position [625, 0]
click at [135, 204] on div "Choose product list" at bounding box center [138, 201] width 88 height 13
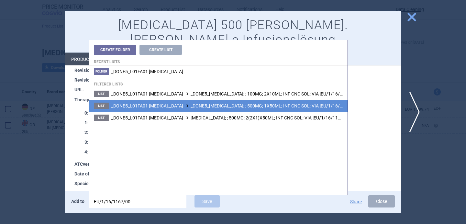
type input "EU/1/16/1167/00"
click at [193, 103] on span "_DONE5_L01FA01 [MEDICAL_DATA] _DONE5_[MEDICAL_DATA]; ; 500MG; 1X50ML; INF CNC S…" at bounding box center [235, 105] width 249 height 5
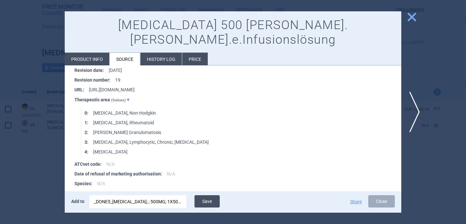
click at [209, 202] on button "Save" at bounding box center [207, 201] width 25 height 12
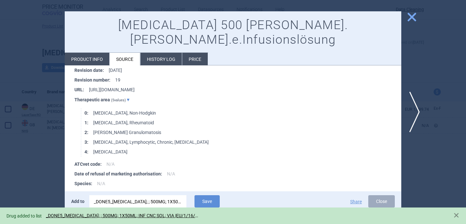
click at [41, 167] on div at bounding box center [233, 112] width 466 height 224
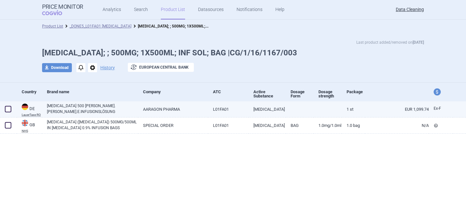
click at [8, 106] on span at bounding box center [8, 109] width 6 height 6
checkbox input "true"
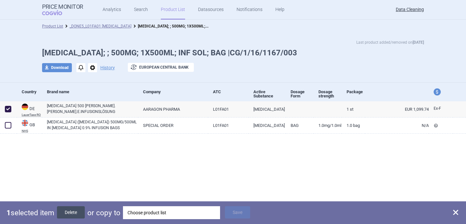
click at [76, 213] on button "Delete" at bounding box center [71, 212] width 28 height 12
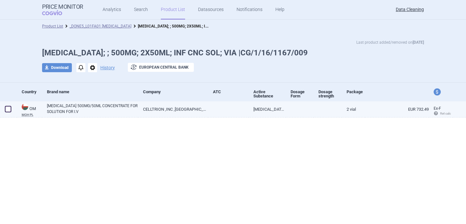
click at [9, 110] on span at bounding box center [8, 109] width 6 height 6
checkbox input "true"
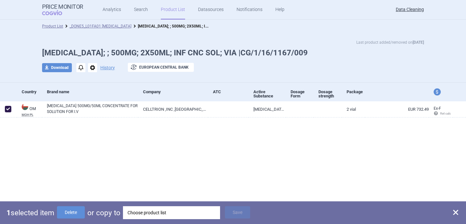
click at [183, 214] on div "Choose product list" at bounding box center [172, 212] width 88 height 13
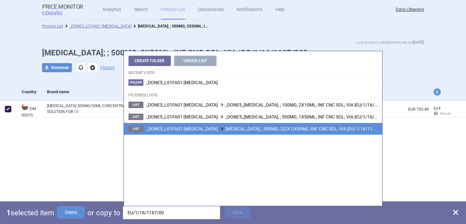
type input "EU/1/16/1167/00"
click at [242, 130] on span "_DONE5_L01FA01 [MEDICAL_DATA] [MEDICAL_DATA]; ; 500MG; 2(2X1)X50ML; INF CNC SOL…" at bounding box center [266, 128] width 241 height 5
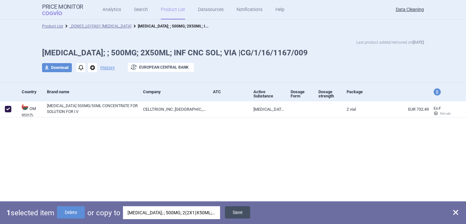
click at [237, 207] on button "Save" at bounding box center [237, 212] width 25 height 12
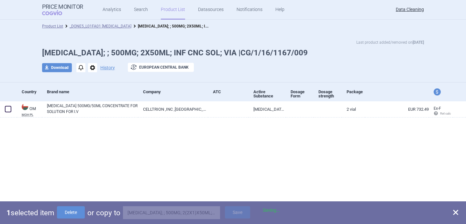
checkbox input "false"
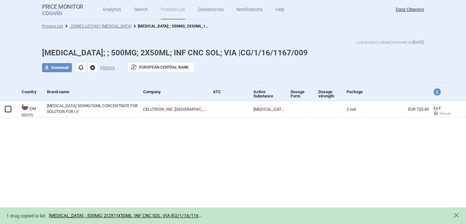
click at [89, 70] on span "options" at bounding box center [92, 67] width 9 height 9
click at [88, 105] on button "Delete" at bounding box center [92, 105] width 21 height 9
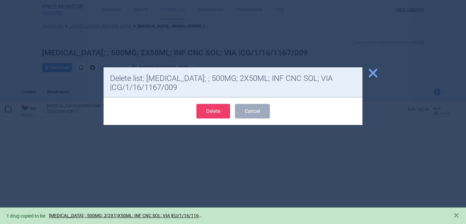
click at [207, 115] on button "Delete" at bounding box center [213, 111] width 34 height 15
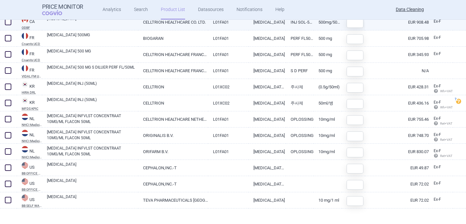
scroll to position [141, 0]
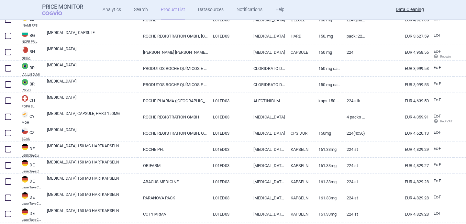
scroll to position [430, 0]
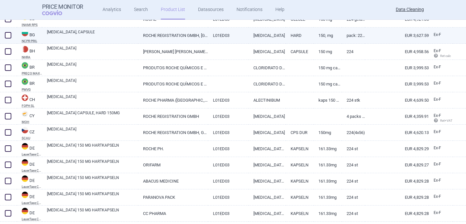
click at [186, 36] on link "ROCHE REGISTRATION GMBH, [GEOGRAPHIC_DATA]" at bounding box center [173, 36] width 70 height 16
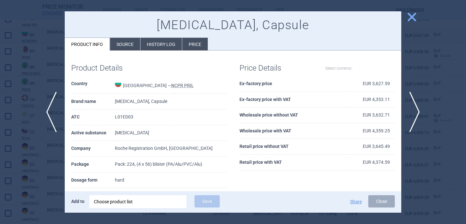
select select "EUR"
click at [56, 170] on div at bounding box center [233, 112] width 466 height 224
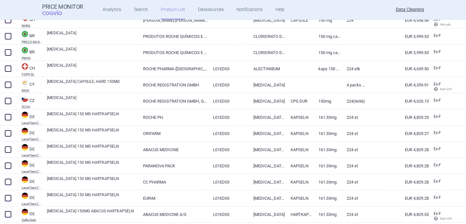
scroll to position [465, 0]
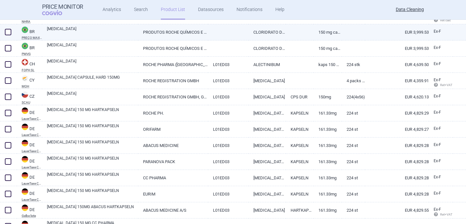
click at [125, 35] on link "[MEDICAL_DATA]" at bounding box center [92, 32] width 91 height 12
select select "EUR"
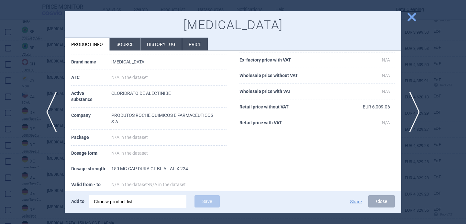
scroll to position [42, 0]
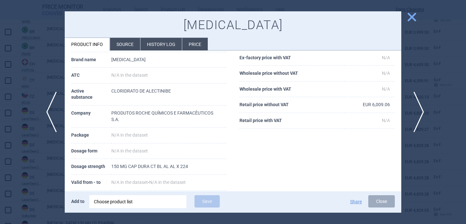
click at [418, 112] on span "next" at bounding box center [416, 112] width 15 height 41
click at [27, 182] on div at bounding box center [233, 112] width 466 height 224
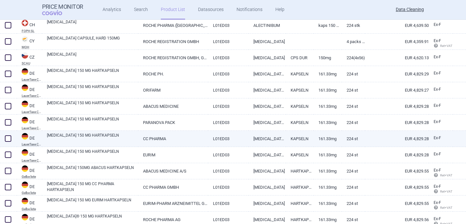
scroll to position [505, 0]
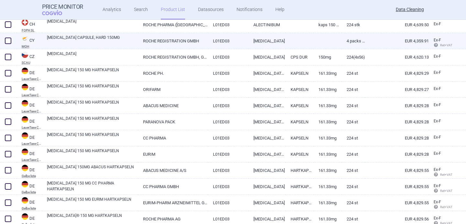
click at [103, 45] on link "[MEDICAL_DATA] CAPSULE, HARD 150MG" at bounding box center [92, 41] width 91 height 12
select select "EUR"
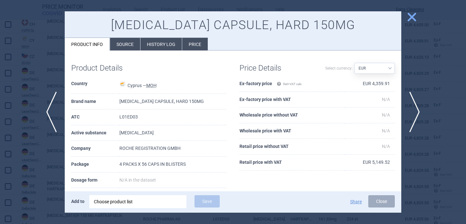
click at [31, 168] on div at bounding box center [233, 112] width 466 height 224
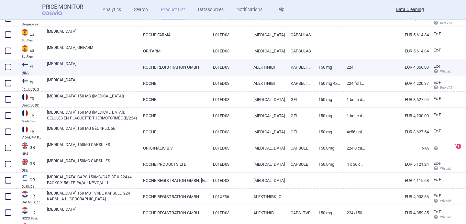
scroll to position [855, 0]
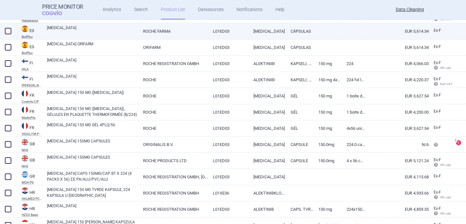
click at [109, 31] on link "[MEDICAL_DATA]" at bounding box center [92, 31] width 91 height 12
select select "EUR"
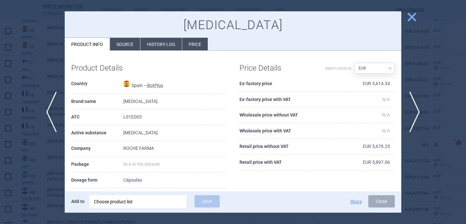
click at [132, 43] on li "Source" at bounding box center [125, 44] width 30 height 13
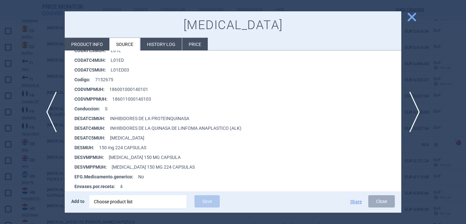
scroll to position [136, 0]
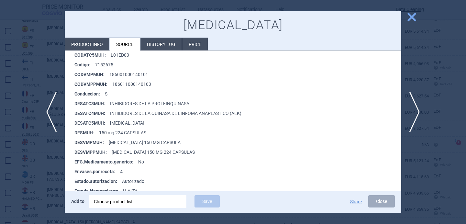
click at [40, 184] on div at bounding box center [233, 112] width 466 height 224
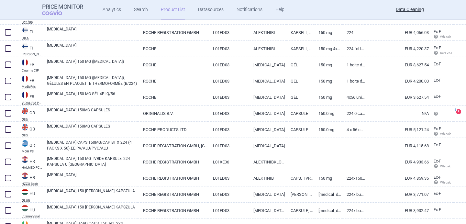
scroll to position [903, 0]
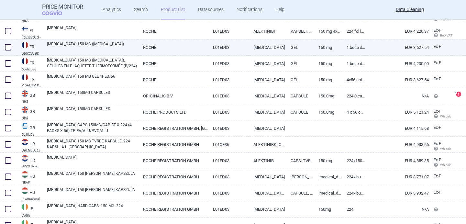
click at [100, 50] on link "[MEDICAL_DATA] 150 MG ([MEDICAL_DATA])" at bounding box center [92, 47] width 91 height 12
select select "EUR"
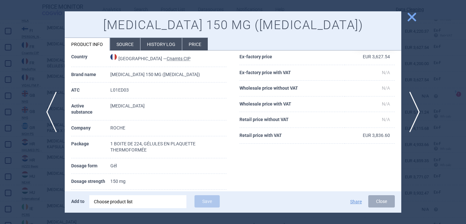
scroll to position [32, 0]
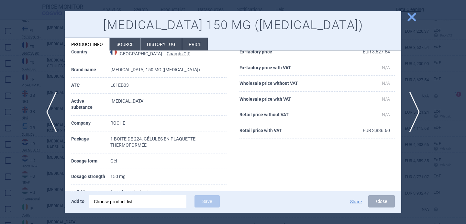
click at [50, 169] on div at bounding box center [233, 112] width 466 height 224
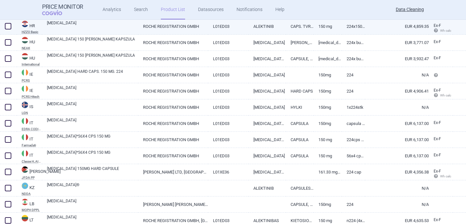
scroll to position [1051, 0]
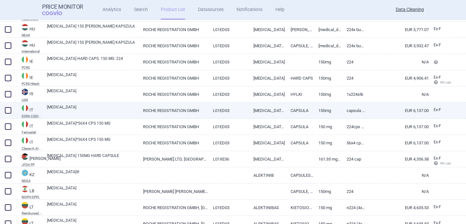
click at [128, 114] on link "[MEDICAL_DATA]" at bounding box center [92, 110] width 91 height 12
select select "EUR"
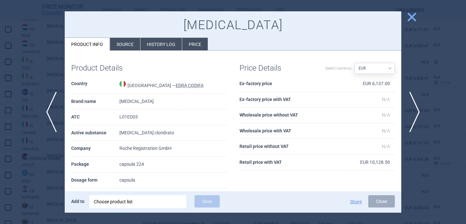
scroll to position [25, 0]
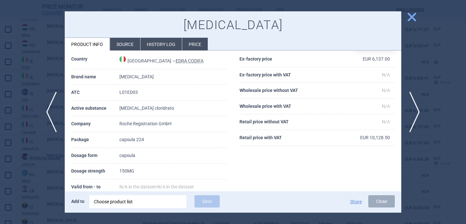
click at [45, 176] on div at bounding box center [233, 112] width 466 height 224
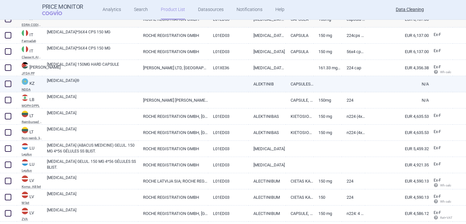
scroll to position [1146, 0]
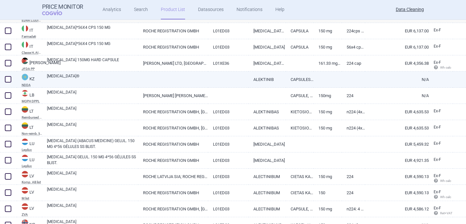
click at [116, 78] on link "ALECENSA®" at bounding box center [92, 79] width 91 height 12
select select "EUR"
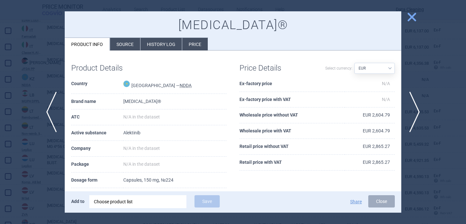
scroll to position [25, 0]
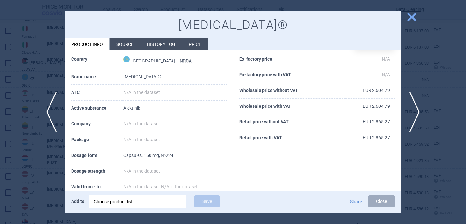
click at [42, 159] on div at bounding box center [233, 112] width 466 height 224
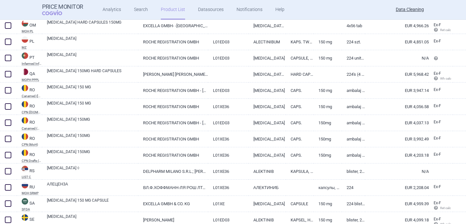
scroll to position [1402, 0]
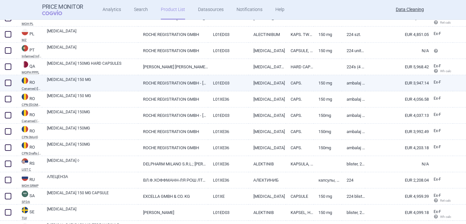
click at [131, 90] on div "ALECENSA 150 MG" at bounding box center [90, 83] width 96 height 16
click at [130, 85] on link "ALECENSA 150 MG" at bounding box center [92, 83] width 91 height 12
select select "EUR"
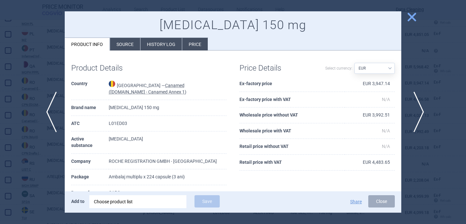
click at [416, 116] on span "next" at bounding box center [416, 112] width 15 height 41
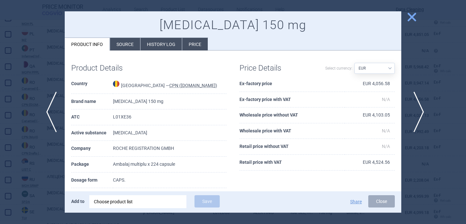
click at [416, 116] on span "next" at bounding box center [416, 112] width 15 height 41
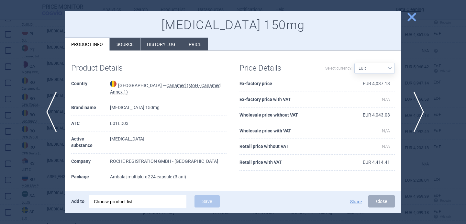
click at [416, 116] on span "next" at bounding box center [416, 112] width 15 height 41
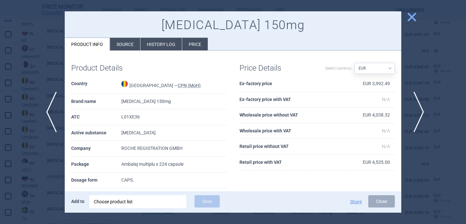
click at [416, 116] on span "next" at bounding box center [416, 112] width 15 height 41
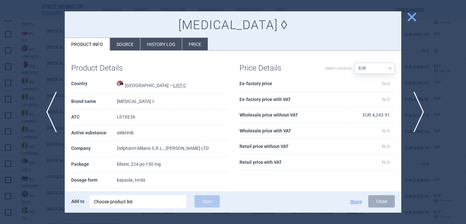
click at [416, 116] on span "next" at bounding box center [416, 112] width 15 height 41
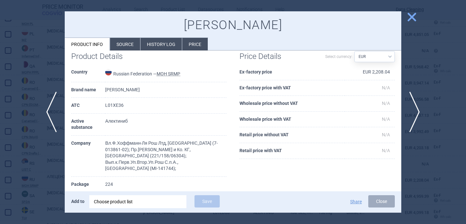
scroll to position [14, 0]
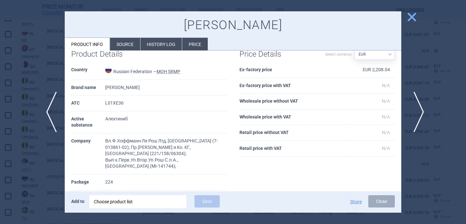
click at [421, 109] on span "next" at bounding box center [416, 112] width 15 height 41
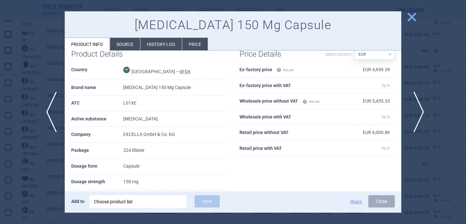
click at [418, 108] on span "next" at bounding box center [416, 112] width 15 height 41
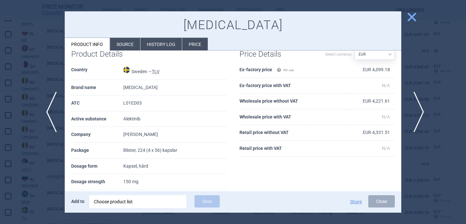
click at [418, 108] on span "next" at bounding box center [416, 112] width 15 height 41
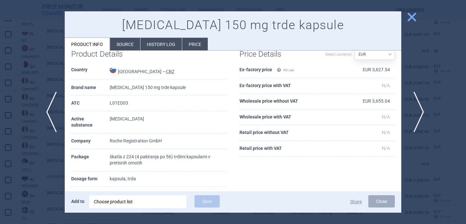
click at [418, 108] on span "next" at bounding box center [416, 112] width 15 height 41
click at [33, 189] on div at bounding box center [233, 112] width 466 height 224
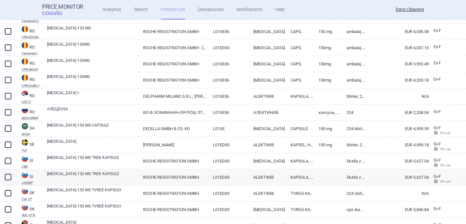
scroll to position [1501, 0]
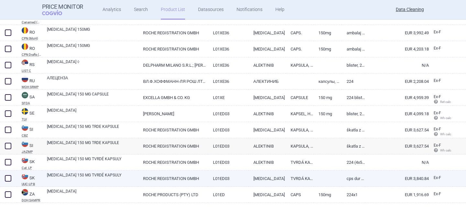
click at [101, 171] on div "ALECENSA 150 MG TVRDÉ KAPSULY" at bounding box center [90, 179] width 96 height 16
click at [101, 179] on link "ALECENSA 150 MG TVRDÉ KAPSULY" at bounding box center [92, 178] width 91 height 12
select select "EUR"
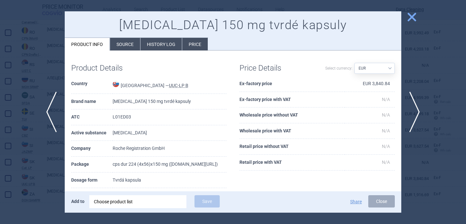
scroll to position [2, 0]
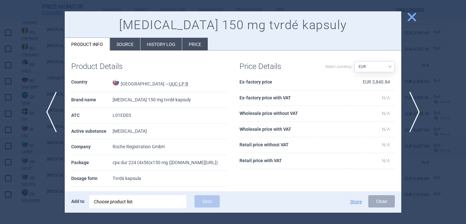
click at [35, 185] on div at bounding box center [233, 112] width 466 height 224
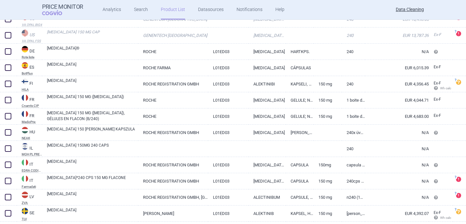
scroll to position [188, 0]
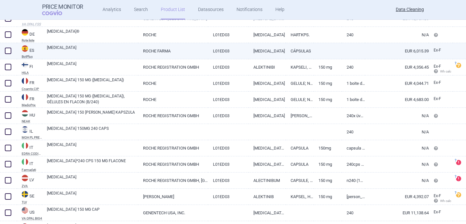
click at [204, 52] on link "ROCHE FARMA" at bounding box center [173, 51] width 70 height 16
select select "EUR"
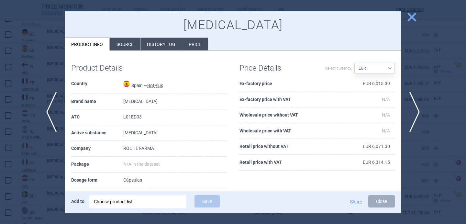
click at [135, 47] on li "Source" at bounding box center [125, 44] width 30 height 13
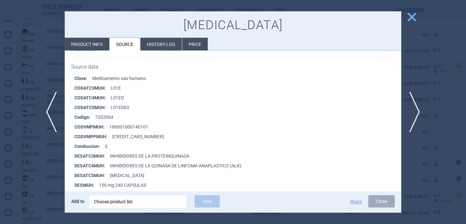
scroll to position [89, 0]
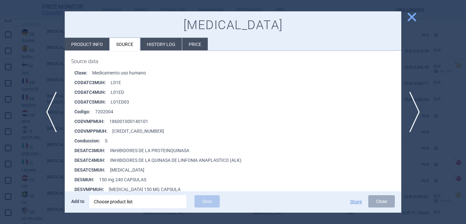
click at [45, 175] on div at bounding box center [233, 112] width 466 height 224
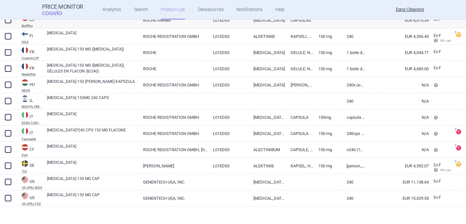
scroll to position [222, 0]
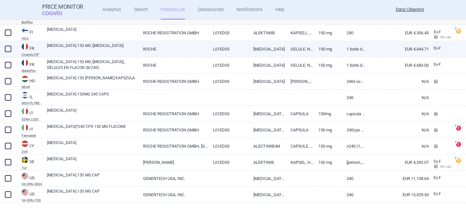
click at [128, 52] on link "[MEDICAL_DATA] 150 MG ([MEDICAL_DATA])" at bounding box center [92, 49] width 91 height 12
select select "EUR"
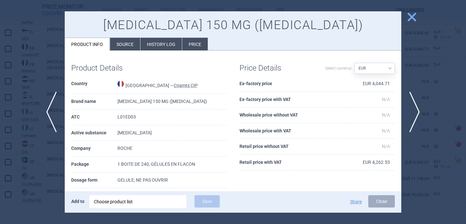
scroll to position [37, 0]
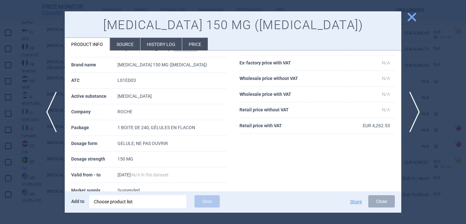
click at [42, 159] on div at bounding box center [233, 112] width 466 height 224
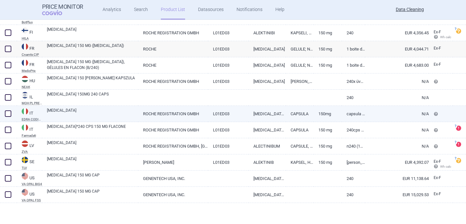
click at [217, 110] on link "L01ED03" at bounding box center [228, 114] width 40 height 16
select select "EUR"
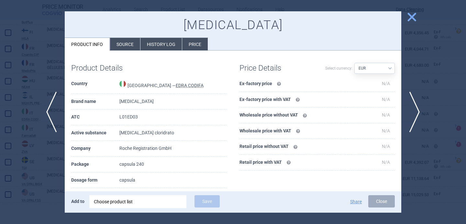
click at [22, 173] on div at bounding box center [233, 112] width 466 height 224
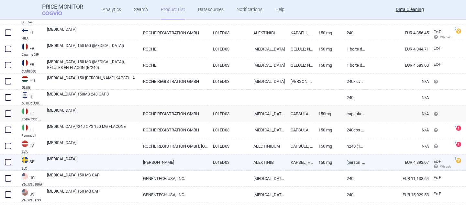
click at [119, 164] on link "[MEDICAL_DATA]" at bounding box center [92, 162] width 91 height 12
select select "EUR"
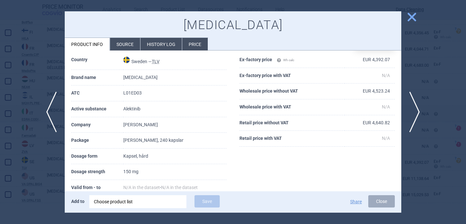
scroll to position [62, 0]
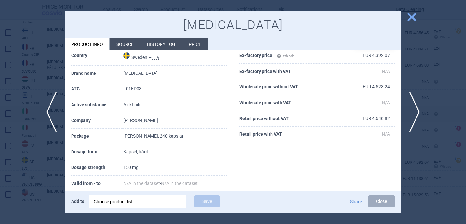
click at [54, 175] on div at bounding box center [233, 112] width 466 height 224
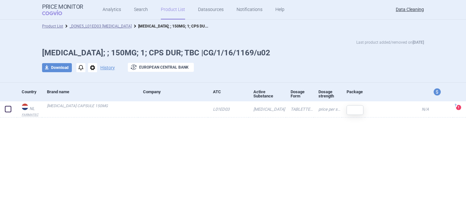
click at [95, 67] on span "options" at bounding box center [92, 67] width 9 height 9
click at [97, 105] on button "Delete" at bounding box center [92, 105] width 21 height 9
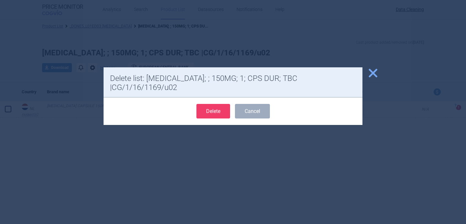
click at [207, 104] on button "Delete" at bounding box center [213, 111] width 34 height 15
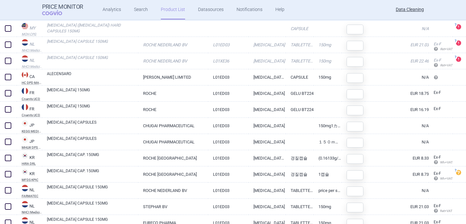
scroll to position [71, 0]
